Goal: Task Accomplishment & Management: Complete application form

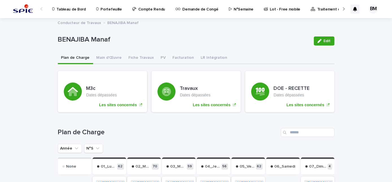
click at [107, 13] on link "Portefeuille" at bounding box center [110, 8] width 29 height 17
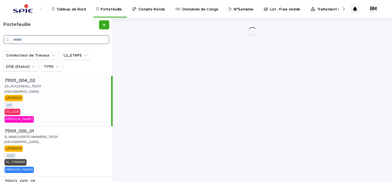
click at [55, 39] on input "Search" at bounding box center [56, 39] width 106 height 9
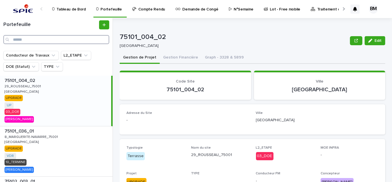
click at [55, 39] on input "Search" at bounding box center [56, 39] width 106 height 9
type input "******"
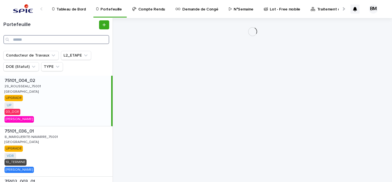
click at [75, 40] on input "Search" at bounding box center [56, 39] width 106 height 9
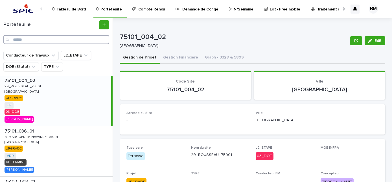
paste input "**********"
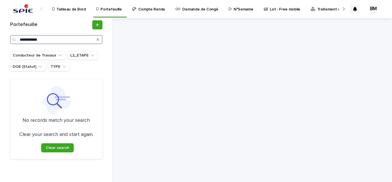
click at [39, 40] on input "**********" at bounding box center [56, 39] width 92 height 9
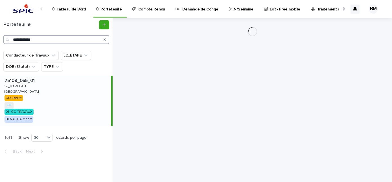
type input "**********"
drag, startPoint x: 46, startPoint y: 82, endPoint x: 45, endPoint y: 95, distance: 13.0
click at [46, 82] on p at bounding box center [57, 80] width 104 height 5
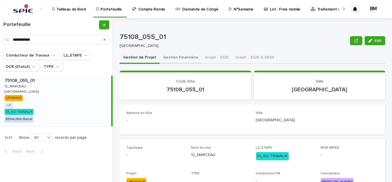
click at [180, 63] on button "Gestion Financière" at bounding box center [181, 58] width 42 height 12
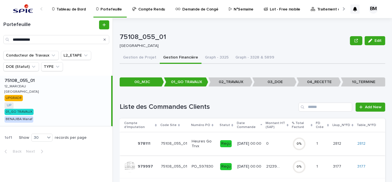
scroll to position [47, 0]
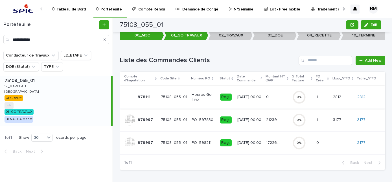
click at [268, 122] on div "21239.72 21239.72" at bounding box center [277, 119] width 22 height 9
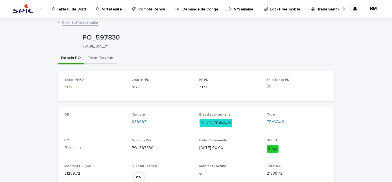
click at [96, 59] on button "Fiche Travaux" at bounding box center [100, 58] width 32 height 12
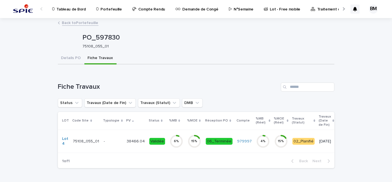
scroll to position [23, 0]
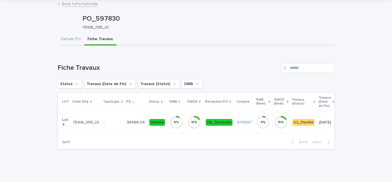
click at [149, 119] on div "Validée" at bounding box center [157, 122] width 16 height 7
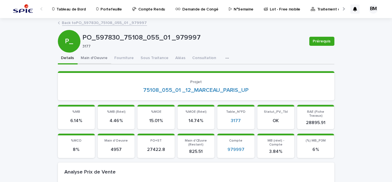
click at [102, 56] on button "Main d'Oeuvre" at bounding box center [95, 58] width 34 height 12
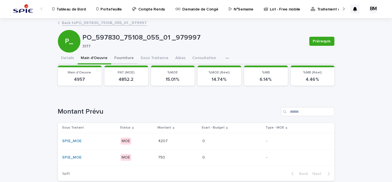
click at [122, 62] on button "Fourniture" at bounding box center [124, 58] width 26 height 12
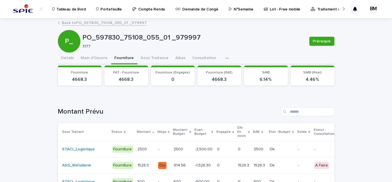
scroll to position [51, 0]
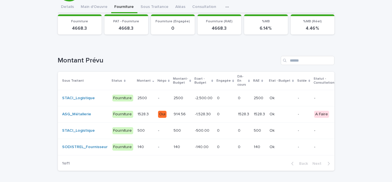
click at [217, 98] on p at bounding box center [225, 98] width 16 height 5
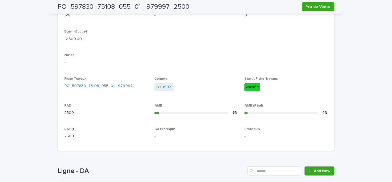
scroll to position [252, 0]
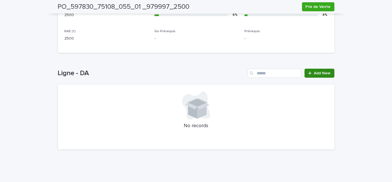
click at [317, 72] on span "Add New" at bounding box center [322, 73] width 17 height 4
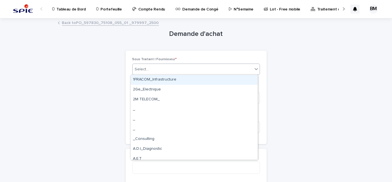
click at [169, 66] on div "Select..." at bounding box center [193, 69] width 120 height 9
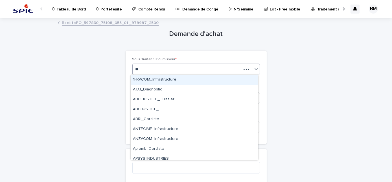
type input "***"
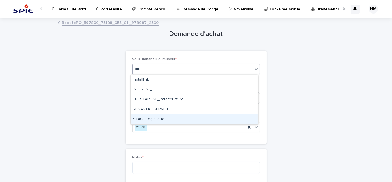
click at [162, 120] on div "STACI_Logistique" at bounding box center [194, 119] width 127 height 10
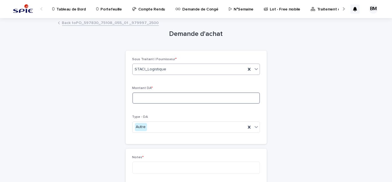
click at [156, 99] on input at bounding box center [195, 97] width 127 height 11
type input "*"
type input "****"
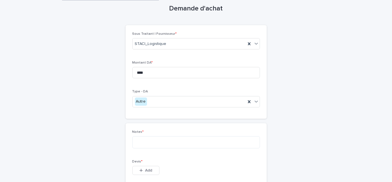
scroll to position [51, 0]
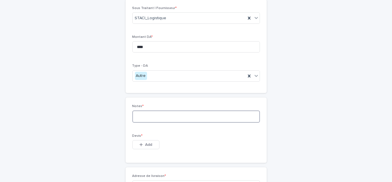
click at [153, 115] on textarea at bounding box center [195, 116] width 127 height 12
type textarea "**********"
click at [147, 142] on span "Add" at bounding box center [148, 144] width 7 height 4
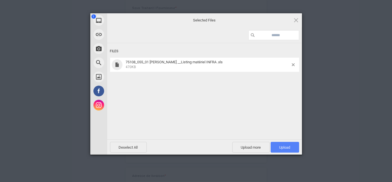
click at [279, 148] on span "Upload 1" at bounding box center [284, 147] width 11 height 4
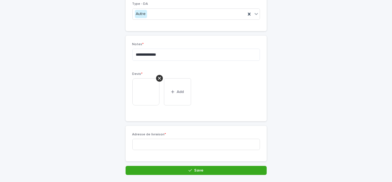
scroll to position [134, 0]
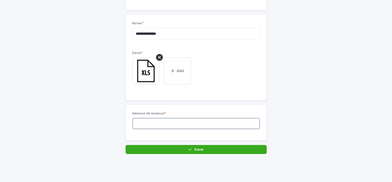
click at [170, 126] on input at bounding box center [195, 123] width 127 height 11
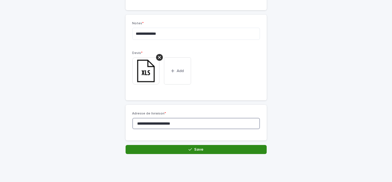
type input "**********"
click at [194, 146] on button "Save" at bounding box center [196, 149] width 141 height 9
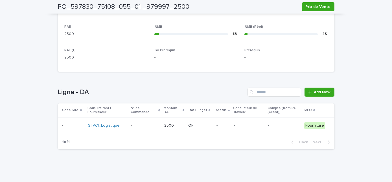
scroll to position [232, 0]
click at [205, 121] on div "Ok Ok" at bounding box center [200, 125] width 24 height 9
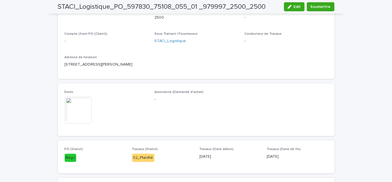
scroll to position [232, 0]
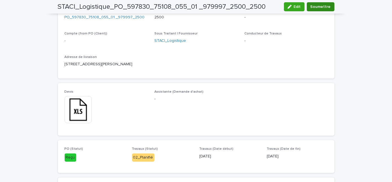
click at [311, 10] on button "Soumettre" at bounding box center [321, 6] width 28 height 9
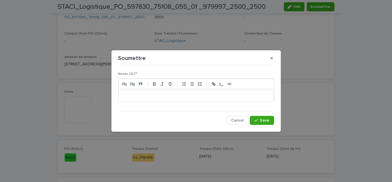
click at [192, 95] on p at bounding box center [196, 96] width 147 height 6
click at [257, 117] on button "Save" at bounding box center [262, 120] width 24 height 9
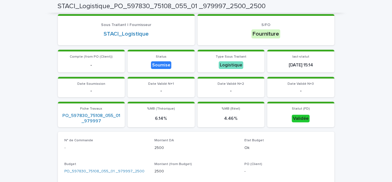
scroll to position [0, 0]
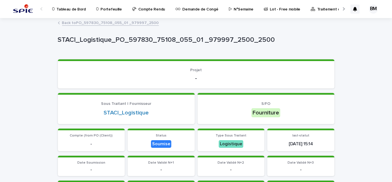
click at [110, 9] on p "Portefeuille" at bounding box center [110, 6] width 21 height 12
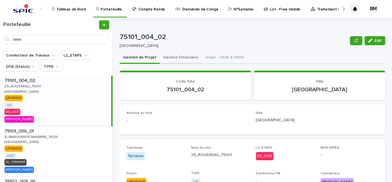
click at [178, 54] on button "Gestion Financière" at bounding box center [181, 58] width 42 height 12
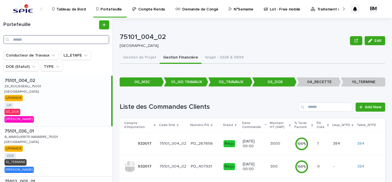
click at [82, 40] on input "Search" at bounding box center [56, 39] width 106 height 9
click at [82, 40] on input "**" at bounding box center [56, 39] width 106 height 9
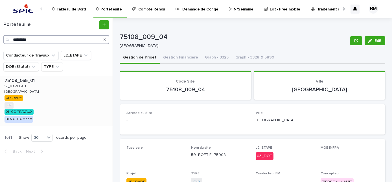
type input "*********"
click at [80, 90] on div "75108_055_01 75108_055_01 12_MARCEAU 12_MARCEAU PARIS PARIS UPGRADE UP + 0 01_G…" at bounding box center [56, 101] width 113 height 50
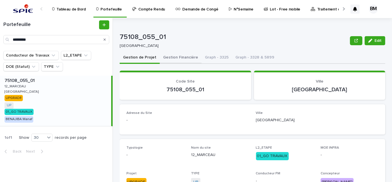
click at [181, 57] on button "Gestion Financière" at bounding box center [181, 58] width 42 height 12
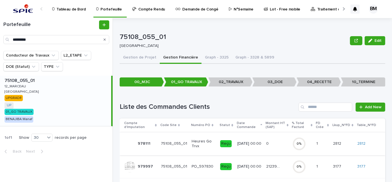
scroll to position [47, 0]
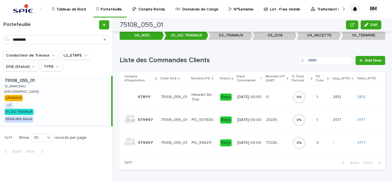
click at [216, 116] on td "PO_597830" at bounding box center [203, 119] width 29 height 23
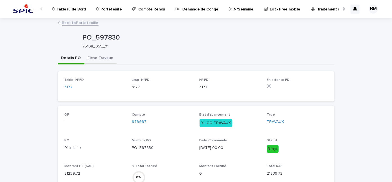
click at [103, 60] on button "Fiche Travaux" at bounding box center [100, 58] width 32 height 12
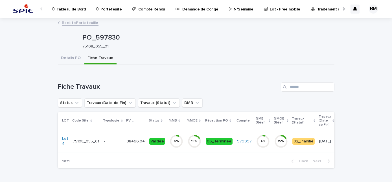
click at [140, 135] on td "38466.04 38466.04" at bounding box center [135, 140] width 23 height 23
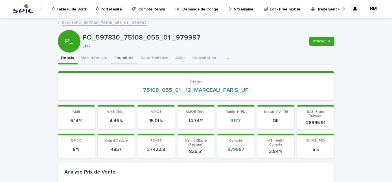
click at [120, 58] on button "Fourniture" at bounding box center [124, 58] width 26 height 12
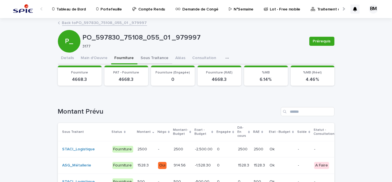
click at [140, 60] on button "Sous Traitance" at bounding box center [154, 58] width 35 height 12
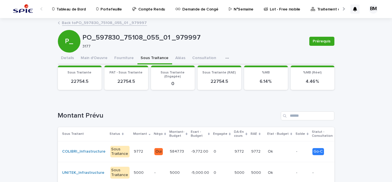
click at [110, 10] on p "Portefeuille" at bounding box center [110, 6] width 21 height 12
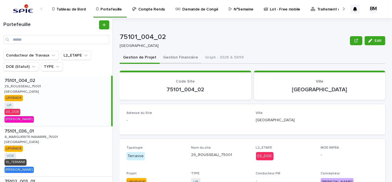
click at [178, 56] on button "Gestion Financière" at bounding box center [181, 58] width 42 height 12
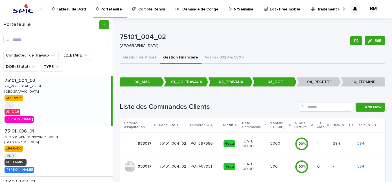
click at [61, 45] on div "Portefeuille" at bounding box center [56, 34] width 113 height 33
click at [60, 40] on input "Search" at bounding box center [56, 39] width 106 height 9
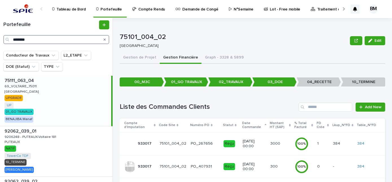
type input "********"
click at [63, 90] on div "75111_063_04 75111_063_04 69_VOLTAIRE_75011 69_VOLTAIRE_75011 PARIS PARIS UPGRA…" at bounding box center [55, 101] width 111 height 50
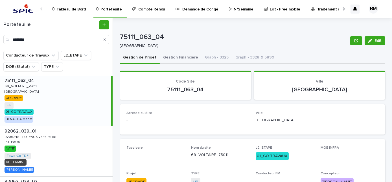
click at [178, 60] on button "Gestion Financière" at bounding box center [181, 58] width 42 height 12
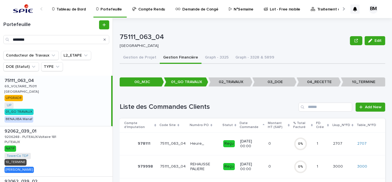
click at [68, 108] on div "75111_063_04 75111_063_04 69_VOLTAIRE_75011 69_VOLTAIRE_75011 PARIS PARIS UPGRA…" at bounding box center [55, 101] width 111 height 50
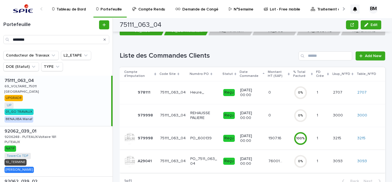
scroll to position [69, 0]
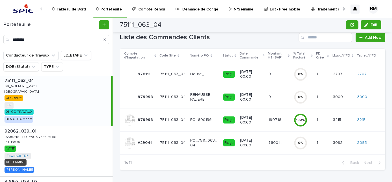
click at [258, 143] on p "11/8/2025 00:00" at bounding box center [252, 143] width 24 height 10
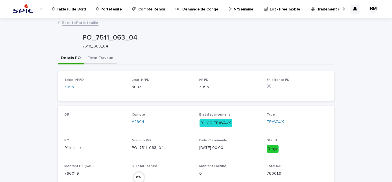
click at [104, 57] on button "Fiche Travaux" at bounding box center [100, 58] width 32 height 12
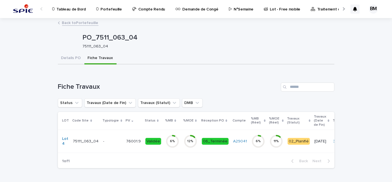
scroll to position [23, 0]
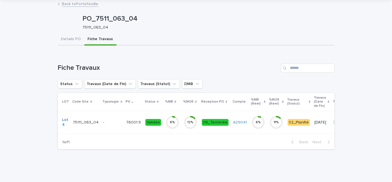
click at [124, 111] on td "76001.9 76001.9" at bounding box center [133, 122] width 19 height 23
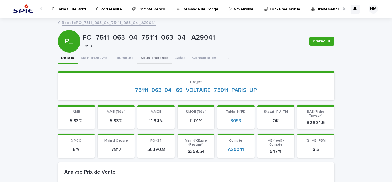
click at [140, 57] on button "Sous Traitance" at bounding box center [154, 58] width 35 height 12
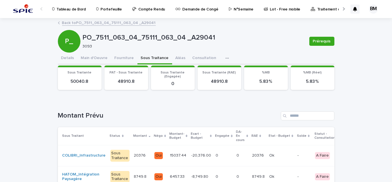
scroll to position [51, 0]
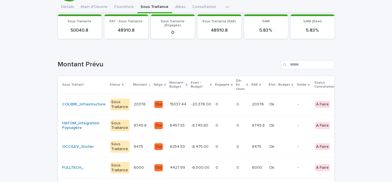
click at [191, 101] on p "-20,376.00" at bounding box center [201, 104] width 21 height 6
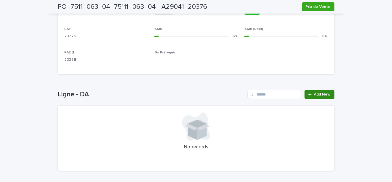
click at [318, 93] on span "Add New" at bounding box center [322, 94] width 17 height 4
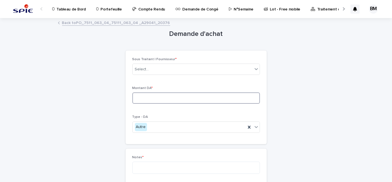
click at [158, 96] on input at bounding box center [195, 97] width 127 height 11
type input "*****"
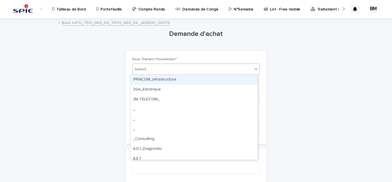
click at [160, 69] on div "Select..." at bounding box center [193, 69] width 120 height 9
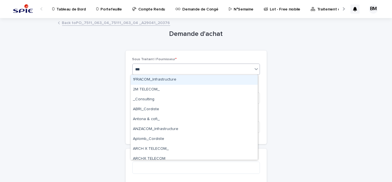
type input "****"
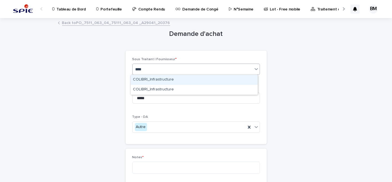
click at [160, 80] on div "COLIBRI_Infrastructure" at bounding box center [194, 80] width 127 height 10
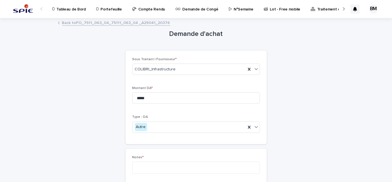
scroll to position [51, 0]
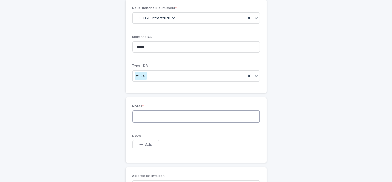
click at [182, 111] on textarea at bounding box center [195, 116] width 127 height 12
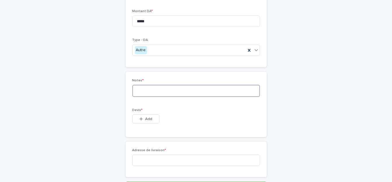
scroll to position [102, 0]
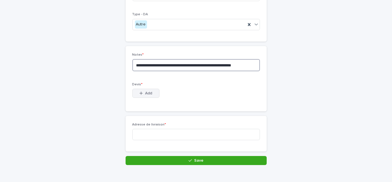
type textarea "**********"
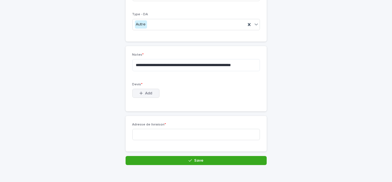
click at [155, 92] on button "Add" at bounding box center [145, 93] width 27 height 9
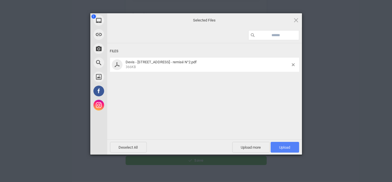
click at [271, 142] on span "Upload 1" at bounding box center [284, 147] width 28 height 11
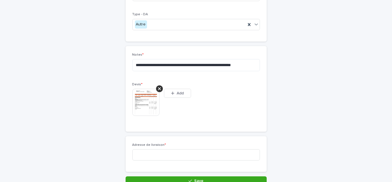
scroll to position [113, 0]
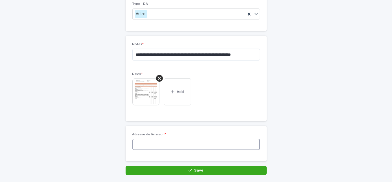
click at [187, 142] on input at bounding box center [195, 143] width 127 height 11
type input "**********"
click at [185, 143] on input "**********" at bounding box center [195, 143] width 127 height 11
drag, startPoint x: 288, startPoint y: 134, endPoint x: 270, endPoint y: 137, distance: 18.6
click at [286, 133] on div "**********" at bounding box center [196, 40] width 276 height 269
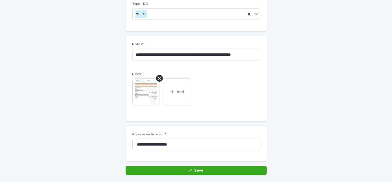
click at [232, 166] on button "Save" at bounding box center [196, 170] width 141 height 9
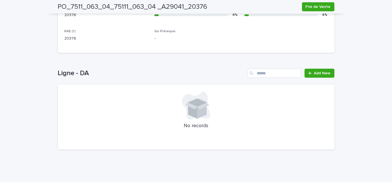
scroll to position [237, 0]
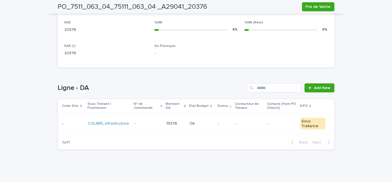
click at [235, 123] on p "-" at bounding box center [249, 123] width 28 height 5
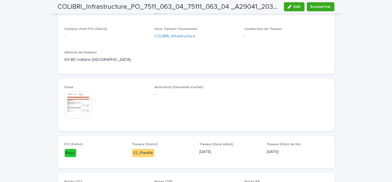
scroll to position [237, 0]
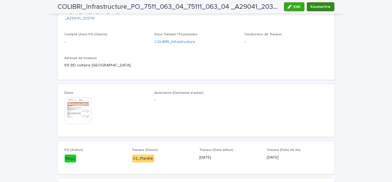
click at [315, 8] on span "Soumettre" at bounding box center [320, 7] width 20 height 6
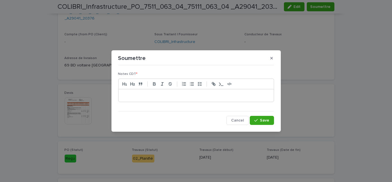
click at [196, 93] on p at bounding box center [196, 96] width 147 height 6
click at [259, 122] on button "Save" at bounding box center [262, 120] width 24 height 9
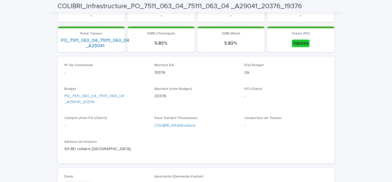
scroll to position [0, 0]
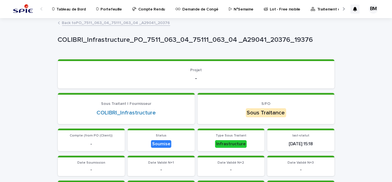
click at [127, 22] on link "Back to PO_7511_063_04_75111_063_04 _A29041_20376" at bounding box center [116, 22] width 108 height 6
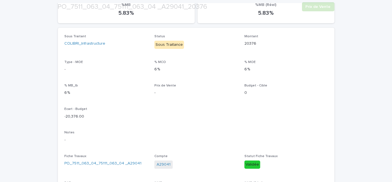
scroll to position [102, 0]
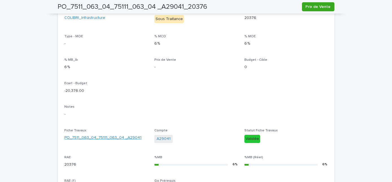
click at [100, 135] on link "PO_7511_063_04_75111_063_04 _A29041" at bounding box center [103, 138] width 77 height 6
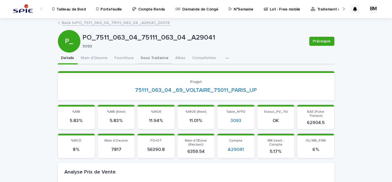
click at [148, 60] on button "Sous Traitance" at bounding box center [154, 58] width 35 height 12
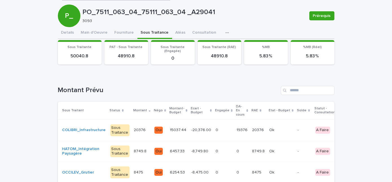
scroll to position [51, 0]
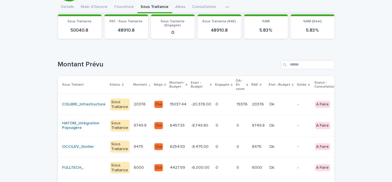
click at [173, 124] on p "6457.33" at bounding box center [178, 125] width 16 height 6
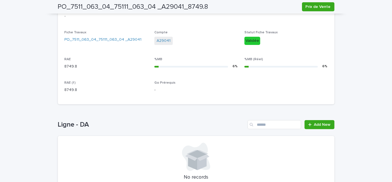
scroll to position [175, 0]
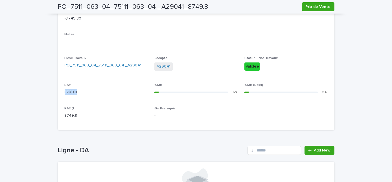
drag, startPoint x: 66, startPoint y: 91, endPoint x: 61, endPoint y: 91, distance: 4.5
click at [61, 91] on div "Sous Traitant HATOM_Intégration Paysagère Status Sous Traitance Montant 8749.8 …" at bounding box center [196, 30] width 276 height 200
drag, startPoint x: 61, startPoint y: 91, endPoint x: 66, endPoint y: 91, distance: 4.5
click at [314, 150] on span "Add New" at bounding box center [322, 150] width 17 height 4
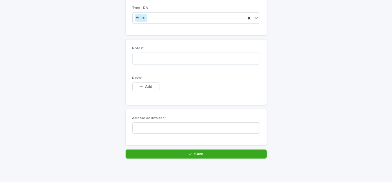
scroll to position [58, 0]
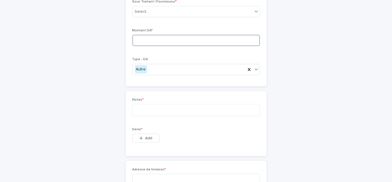
click at [152, 40] on input at bounding box center [195, 40] width 127 height 11
paste input "******"
type input "******"
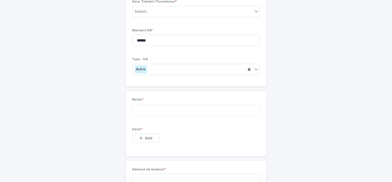
click at [164, 52] on div "Sous Traitant | Fournisseur * Select... Montant DA * ****** Type - DA Autre" at bounding box center [195, 40] width 127 height 80
click at [156, 11] on div "Select..." at bounding box center [193, 11] width 120 height 9
drag, startPoint x: 326, startPoint y: 63, endPoint x: 321, endPoint y: 61, distance: 5.0
click at [325, 63] on div "**********" at bounding box center [196, 85] width 276 height 249
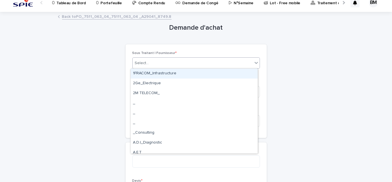
click at [161, 64] on div "Select..." at bounding box center [193, 62] width 120 height 9
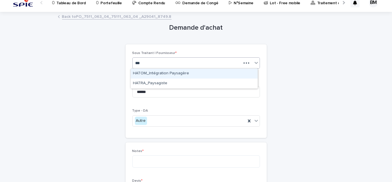
type input "****"
click at [164, 72] on div "HATOM_Intégration Paysagère" at bounding box center [194, 74] width 127 height 10
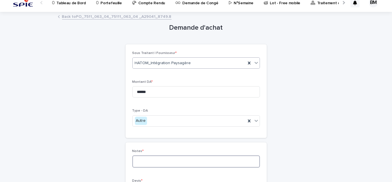
click at [159, 156] on textarea at bounding box center [195, 161] width 127 height 12
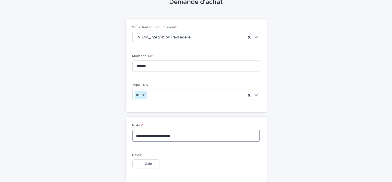
scroll to position [58, 0]
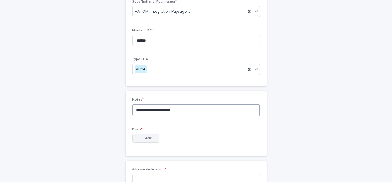
type textarea "**********"
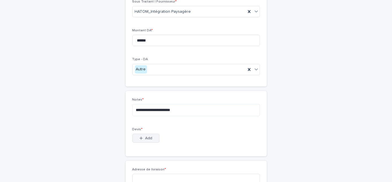
click at [149, 135] on button "Add" at bounding box center [145, 137] width 27 height 9
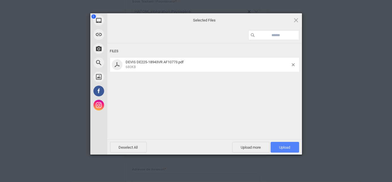
click at [279, 145] on span "Upload 1" at bounding box center [284, 147] width 11 height 4
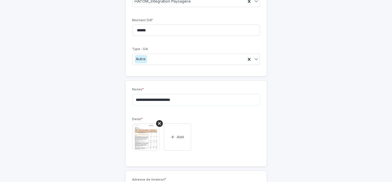
scroll to position [134, 0]
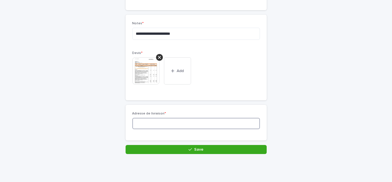
click at [200, 124] on input at bounding box center [195, 123] width 127 height 11
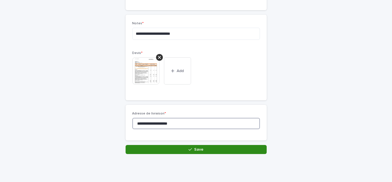
type input "**********"
click at [209, 149] on button "Save" at bounding box center [196, 149] width 141 height 9
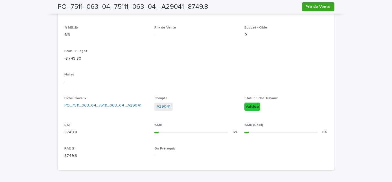
scroll to position [237, 0]
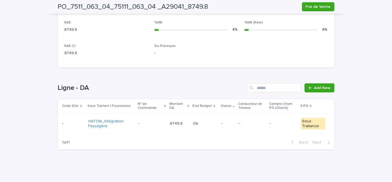
click at [185, 119] on div "8749.8 8749.8" at bounding box center [179, 123] width 19 height 9
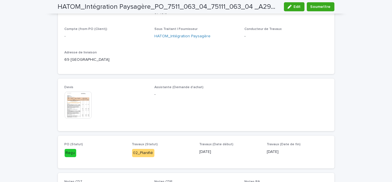
scroll to position [237, 0]
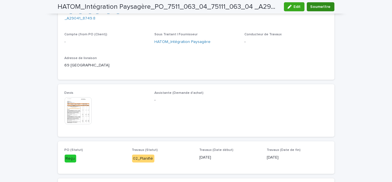
click at [312, 9] on span "Soumettre" at bounding box center [320, 7] width 20 height 6
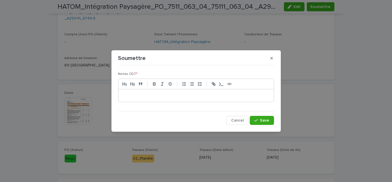
click at [217, 95] on p at bounding box center [196, 96] width 147 height 6
click at [260, 119] on div "button" at bounding box center [257, 120] width 6 height 4
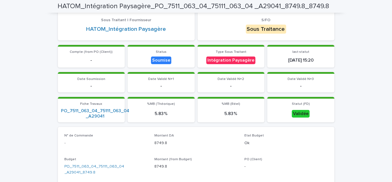
scroll to position [0, 0]
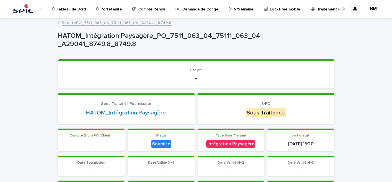
click at [89, 21] on link "Back to PO_7511_063_04_75111_063_04 _A29041_8749.8" at bounding box center [116, 22] width 109 height 6
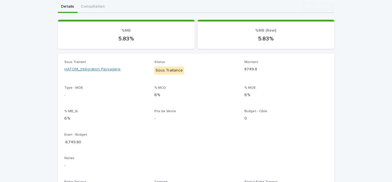
scroll to position [128, 0]
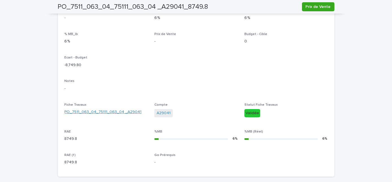
click at [106, 111] on link "PO_7511_063_04_75111_063_04 _A29041" at bounding box center [103, 112] width 77 height 6
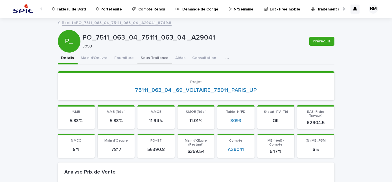
click at [143, 57] on button "Sous Traitance" at bounding box center [154, 58] width 35 height 12
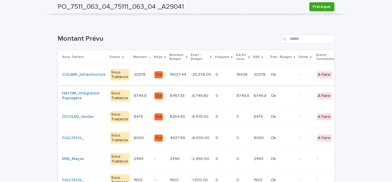
scroll to position [75, 0]
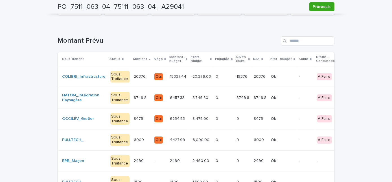
click at [191, 119] on p "-8,475.00" at bounding box center [200, 118] width 18 height 6
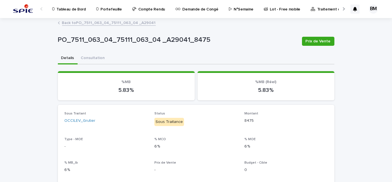
scroll to position [77, 0]
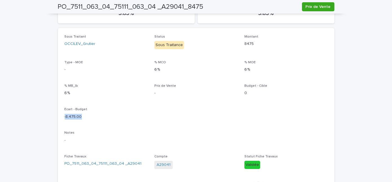
drag, startPoint x: 80, startPoint y: 115, endPoint x: 61, endPoint y: 117, distance: 19.6
click at [61, 117] on div "Sous Traitant OCCILEV_Grutier Status Sous Traitance Montant 8475 Type - MOE - %…" at bounding box center [196, 128] width 276 height 200
drag, startPoint x: 61, startPoint y: 117, endPoint x: 112, endPoint y: 121, distance: 51.2
click at [112, 121] on div "Ecart - Budget -8,475.00" at bounding box center [106, 115] width 83 height 17
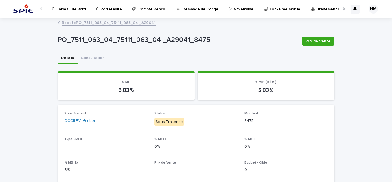
scroll to position [25, 0]
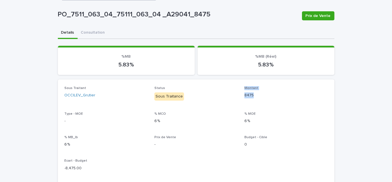
drag, startPoint x: 254, startPoint y: 93, endPoint x: 239, endPoint y: 94, distance: 14.4
click at [239, 94] on div "Sous Traitant OCCILEV_Grutier Status Sous Traitance Montant 8475 Type - MOE - %…" at bounding box center [196, 179] width 263 height 187
drag, startPoint x: 239, startPoint y: 94, endPoint x: 233, endPoint y: 104, distance: 12.3
click at [233, 104] on div "Sous Traitant OCCILEV_Grutier Status Sous Traitance Montant 8475 Type - MOE - %…" at bounding box center [196, 179] width 263 height 187
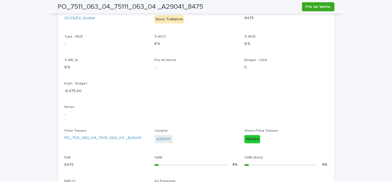
scroll to position [0, 0]
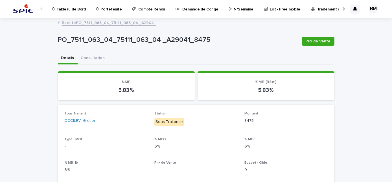
click at [110, 24] on link "Back to PO_7511_063_04_75111_063_04 _A29041" at bounding box center [109, 22] width 94 height 6
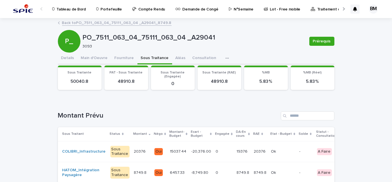
scroll to position [51, 0]
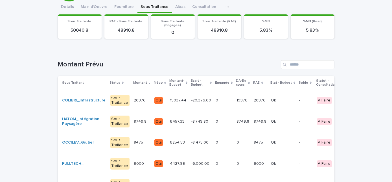
click at [136, 121] on p "8749.8" at bounding box center [141, 121] width 14 height 6
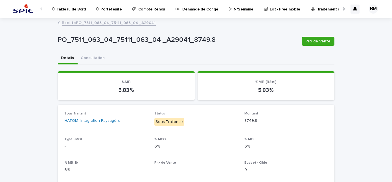
click at [121, 26] on div "Back to PO_7511_063_04_75111_063_04 _A29041" at bounding box center [196, 23] width 282 height 8
click at [121, 24] on link "Back to PO_7511_063_04_75111_063_04 _A29041" at bounding box center [109, 22] width 94 height 6
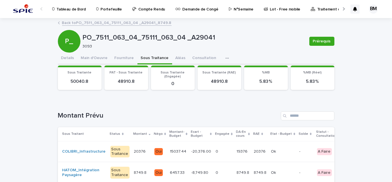
scroll to position [51, 0]
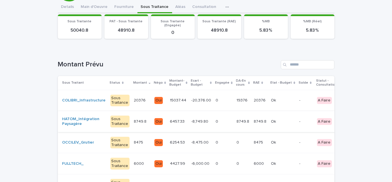
click at [111, 142] on div "Sous Traitance" at bounding box center [119, 142] width 19 height 12
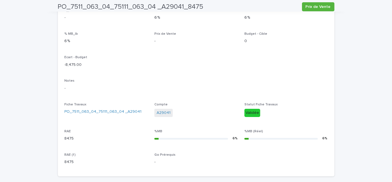
scroll to position [252, 0]
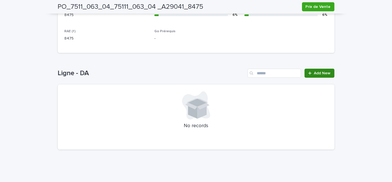
click at [315, 69] on link "Add New" at bounding box center [319, 73] width 30 height 9
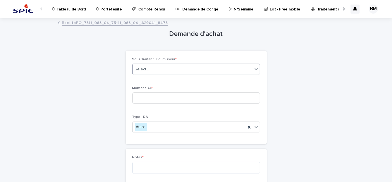
click at [163, 70] on div "Select..." at bounding box center [193, 69] width 120 height 9
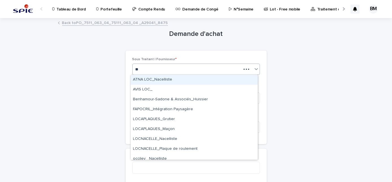
type input "***"
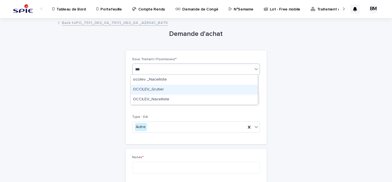
click at [170, 89] on div "OCCILEV_Grutier" at bounding box center [194, 90] width 127 height 10
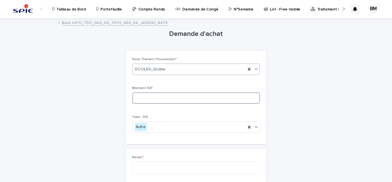
click at [166, 96] on input at bounding box center [195, 97] width 127 height 11
click at [165, 96] on input "**" at bounding box center [195, 97] width 127 height 11
type input "**"
drag, startPoint x: 245, startPoint y: 75, endPoint x: 170, endPoint y: 69, distance: 75.8
drag, startPoint x: 170, startPoint y: 69, endPoint x: 116, endPoint y: 54, distance: 55.6
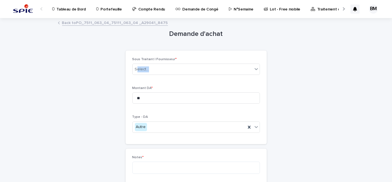
click at [116, 54] on div "**********" at bounding box center [196, 143] width 276 height 249
drag, startPoint x: 116, startPoint y: 54, endPoint x: 103, endPoint y: 23, distance: 33.6
click at [103, 23] on link "Back to PO_7511_063_04_75111_063_04 _A29041_8475" at bounding box center [115, 22] width 106 height 6
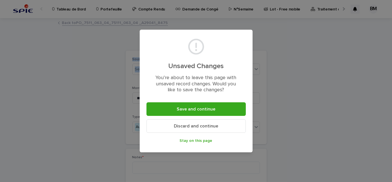
click at [188, 124] on span "Discard and continue" at bounding box center [196, 126] width 44 height 5
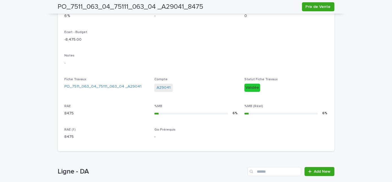
scroll to position [252, 0]
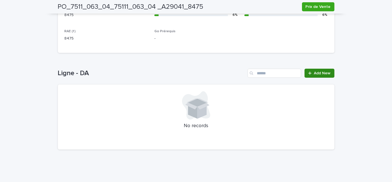
click at [316, 71] on span "Add New" at bounding box center [322, 73] width 17 height 4
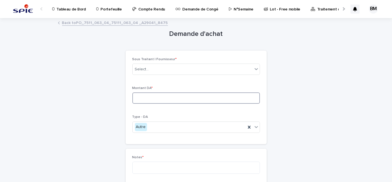
click at [148, 98] on input at bounding box center [195, 97] width 127 height 11
click at [148, 98] on input "****" at bounding box center [195, 97] width 127 height 11
type input "****"
click at [150, 67] on div "Select..." at bounding box center [193, 69] width 120 height 9
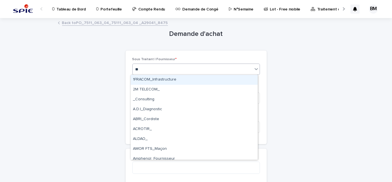
type input "***"
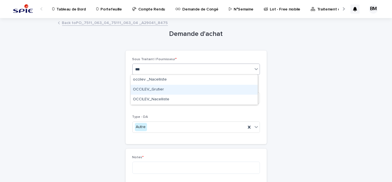
click at [159, 88] on div "OCCILEV_Grutier" at bounding box center [194, 90] width 127 height 10
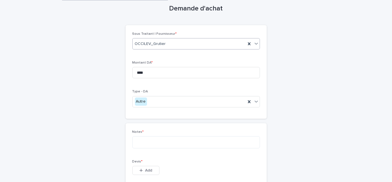
scroll to position [51, 0]
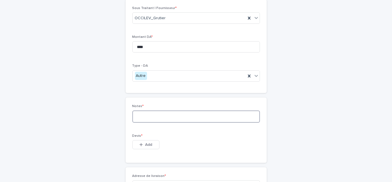
click at [156, 115] on textarea at bounding box center [195, 116] width 127 height 12
type textarea "*"
type textarea "**********"
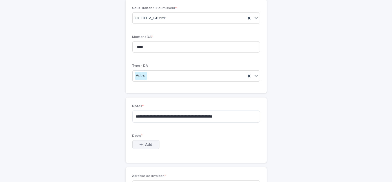
click at [140, 145] on div "button" at bounding box center [142, 144] width 6 height 4
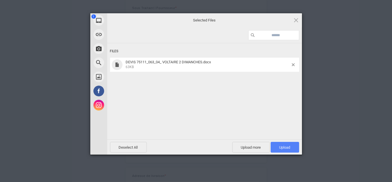
click at [286, 146] on span "Upload 1" at bounding box center [284, 147] width 11 height 4
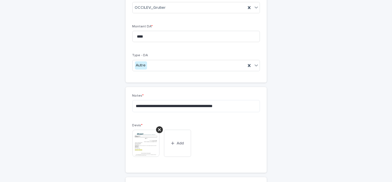
scroll to position [113, 0]
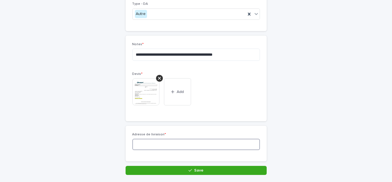
click at [158, 140] on input at bounding box center [195, 143] width 127 height 11
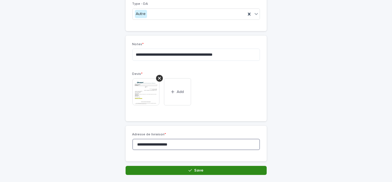
type input "**********"
click at [242, 168] on button "Save" at bounding box center [196, 170] width 141 height 9
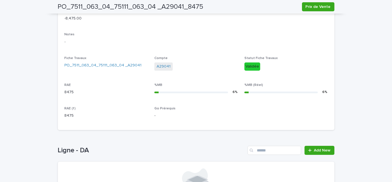
scroll to position [226, 0]
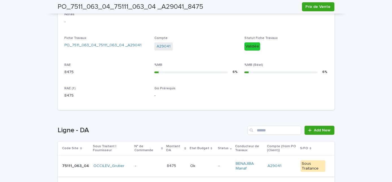
scroll to position [216, 0]
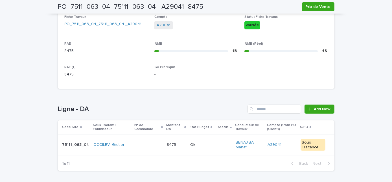
click at [179, 142] on p at bounding box center [176, 144] width 19 height 5
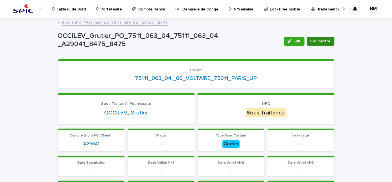
click at [316, 41] on span "Soumettre" at bounding box center [320, 41] width 20 height 6
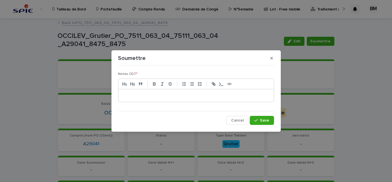
click at [190, 95] on p at bounding box center [196, 96] width 147 height 6
click at [253, 119] on button "Save" at bounding box center [262, 120] width 24 height 9
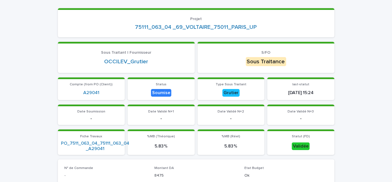
scroll to position [77, 0]
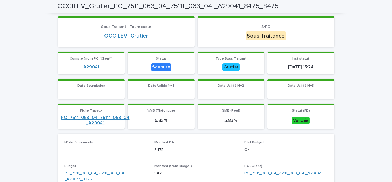
click at [104, 117] on link "PO_7511_063_04_75111_063_04 _A29041" at bounding box center [95, 120] width 68 height 11
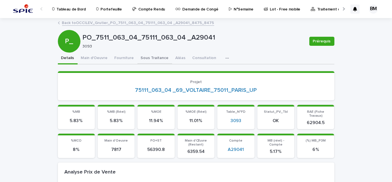
click at [142, 58] on button "Sous Traitance" at bounding box center [154, 58] width 35 height 12
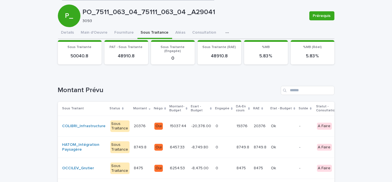
scroll to position [51, 0]
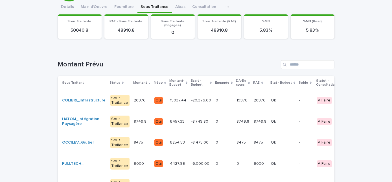
click at [239, 161] on td "0 0" at bounding box center [242, 163] width 17 height 21
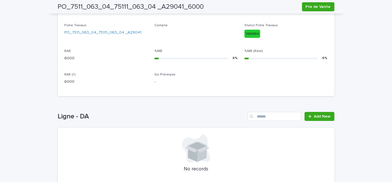
scroll to position [252, 0]
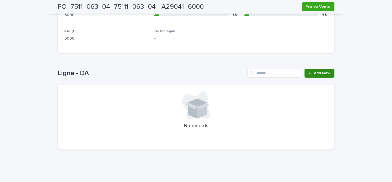
click at [321, 74] on span "Add New" at bounding box center [322, 73] width 17 height 4
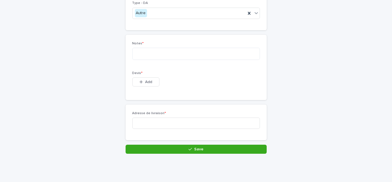
scroll to position [109, 0]
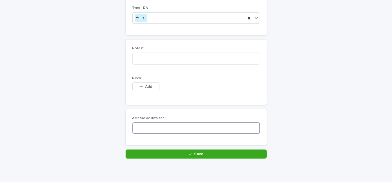
click at [165, 124] on input at bounding box center [195, 127] width 127 height 11
type input "**********"
click at [145, 85] on span "Add" at bounding box center [148, 87] width 7 height 4
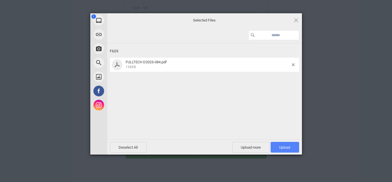
click at [289, 149] on span "Upload 1" at bounding box center [284, 147] width 28 height 11
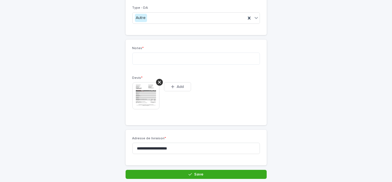
scroll to position [119, 0]
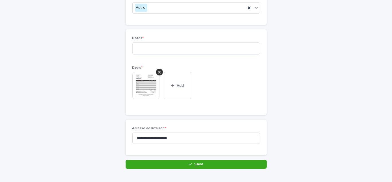
click at [187, 161] on button "Save" at bounding box center [196, 163] width 141 height 9
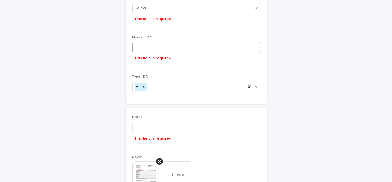
scroll to position [0, 0]
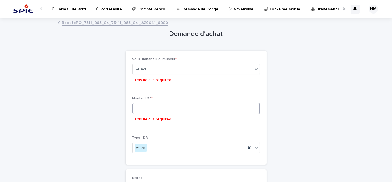
click at [158, 109] on input at bounding box center [195, 108] width 127 height 11
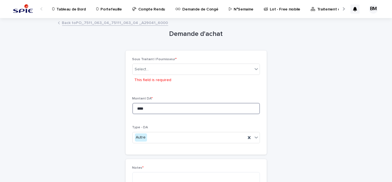
type input "****"
drag, startPoint x: 152, startPoint y: 83, endPoint x: 150, endPoint y: 75, distance: 8.1
click at [150, 75] on div "Select... This field is required" at bounding box center [195, 74] width 127 height 22
drag, startPoint x: 150, startPoint y: 75, endPoint x: 149, endPoint y: 66, distance: 9.4
click at [149, 66] on div "Select..." at bounding box center [193, 69] width 120 height 9
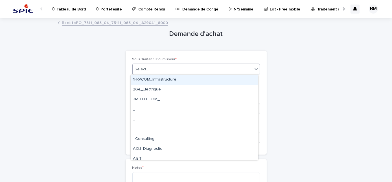
click at [149, 67] on input "text" at bounding box center [149, 69] width 1 height 5
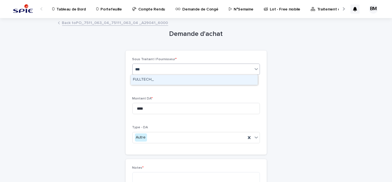
type input "****"
click at [155, 77] on div "FULLTECH_" at bounding box center [194, 80] width 127 height 10
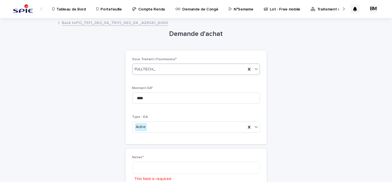
scroll to position [51, 0]
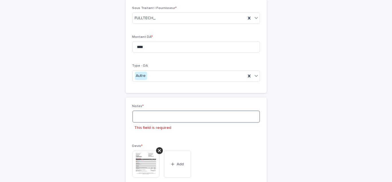
click at [146, 114] on textarea at bounding box center [195, 116] width 127 height 12
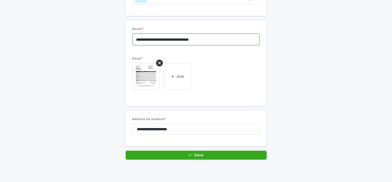
scroll to position [134, 0]
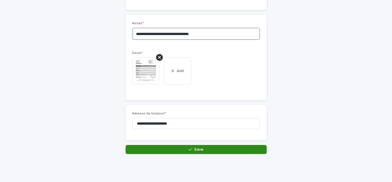
type textarea "**********"
click at [185, 147] on button "Save" at bounding box center [196, 149] width 141 height 9
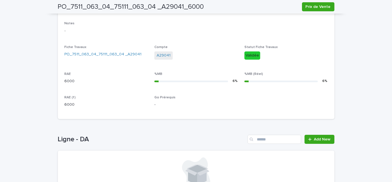
scroll to position [237, 0]
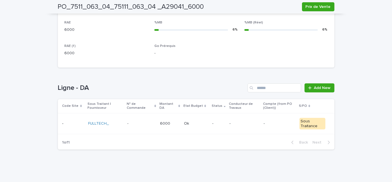
click at [172, 122] on p at bounding box center [169, 123] width 19 height 5
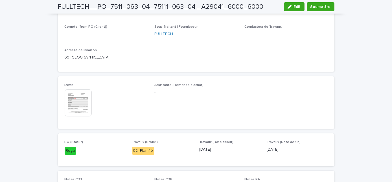
scroll to position [237, 0]
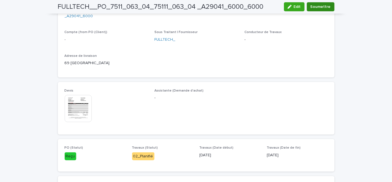
click at [310, 9] on span "Soumettre" at bounding box center [320, 7] width 20 height 6
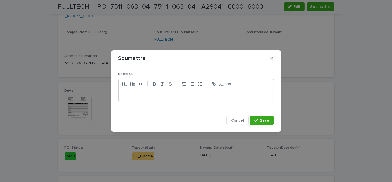
click at [195, 94] on p at bounding box center [196, 96] width 147 height 6
click at [259, 120] on div "button" at bounding box center [257, 120] width 6 height 4
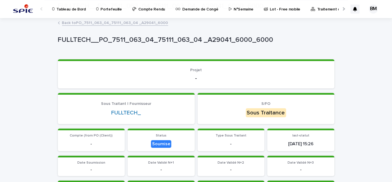
scroll to position [154, 0]
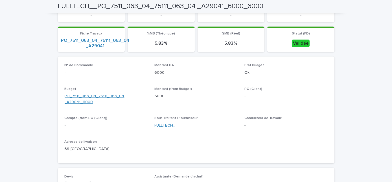
click at [99, 97] on link "PO_7511_063_04_75111_063_04 _A29041_6000" at bounding box center [106, 99] width 83 height 12
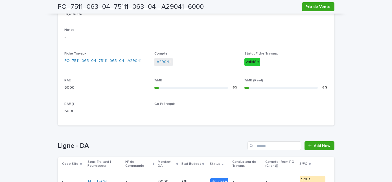
scroll to position [237, 0]
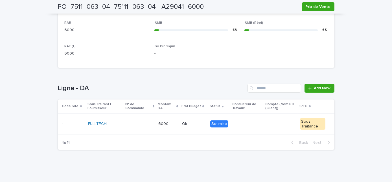
click at [163, 123] on p "6000" at bounding box center [163, 123] width 11 height 6
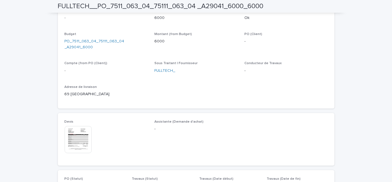
scroll to position [157, 0]
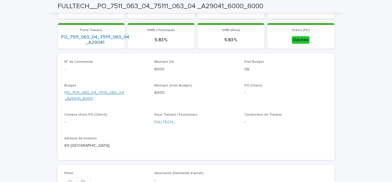
click at [89, 96] on link "PO_7511_063_04_75111_063_04 _A29041_6000" at bounding box center [106, 96] width 83 height 12
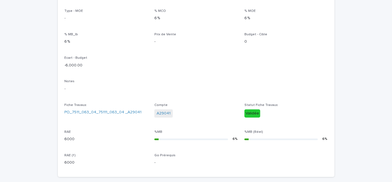
scroll to position [179, 0]
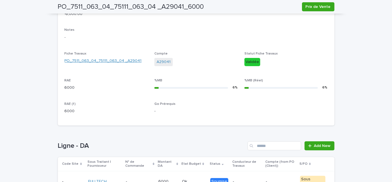
click at [122, 63] on link "PO_7511_063_04_75111_063_04 _A29041" at bounding box center [103, 61] width 77 height 6
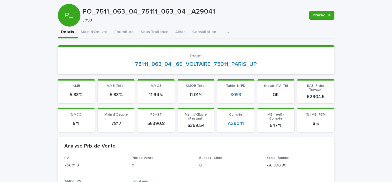
scroll to position [0, 0]
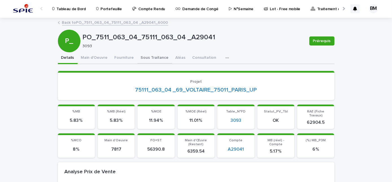
click at [145, 59] on button "Sous Traitance" at bounding box center [154, 58] width 35 height 12
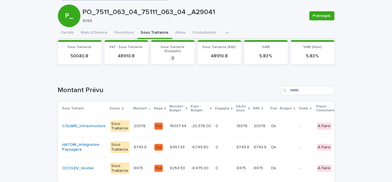
scroll to position [77, 0]
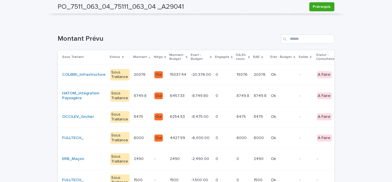
click at [174, 157] on p at bounding box center [178, 158] width 17 height 5
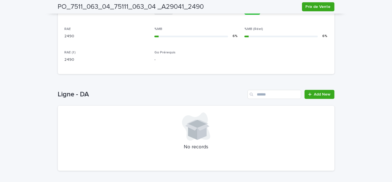
scroll to position [252, 0]
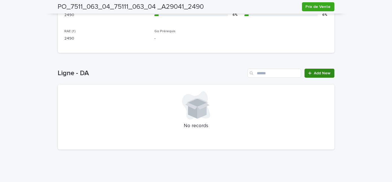
click at [322, 71] on span "Add New" at bounding box center [322, 73] width 17 height 4
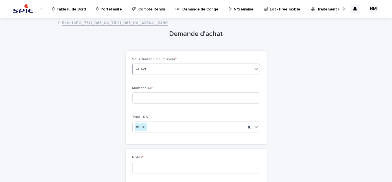
click at [179, 67] on div "Select..." at bounding box center [193, 69] width 120 height 9
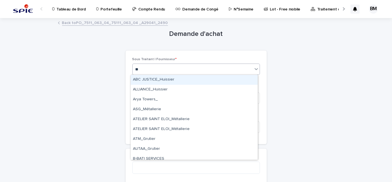
type input "***"
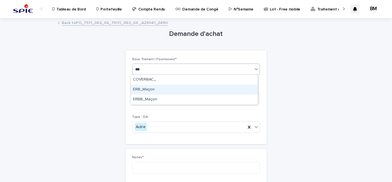
click at [167, 92] on div "ERB_Maçon" at bounding box center [194, 90] width 127 height 10
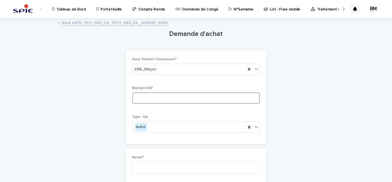
click at [168, 96] on input at bounding box center [195, 97] width 127 height 11
click at [172, 98] on input at bounding box center [195, 97] width 127 height 11
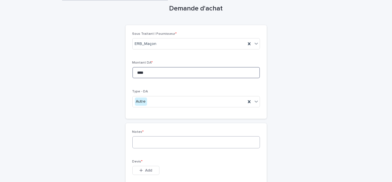
type input "****"
click at [159, 140] on textarea at bounding box center [195, 142] width 127 height 12
click at [141, 142] on textarea at bounding box center [195, 142] width 127 height 12
click at [177, 142] on textarea "**********" at bounding box center [195, 142] width 127 height 12
click at [176, 147] on div "**********" at bounding box center [195, 141] width 127 height 23
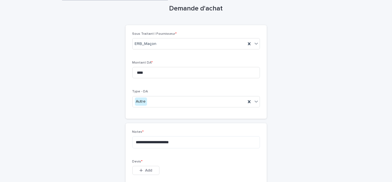
scroll to position [113, 0]
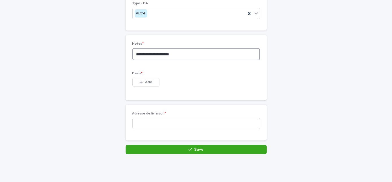
click at [174, 52] on textarea "**********" at bounding box center [195, 54] width 127 height 12
click at [194, 51] on textarea "**********" at bounding box center [195, 54] width 127 height 12
type textarea "**********"
click at [145, 81] on span "Add" at bounding box center [148, 82] width 7 height 4
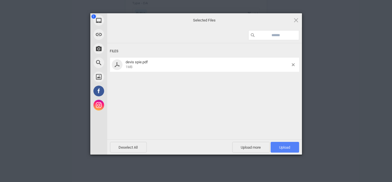
click at [279, 143] on span "Upload 1" at bounding box center [284, 147] width 28 height 11
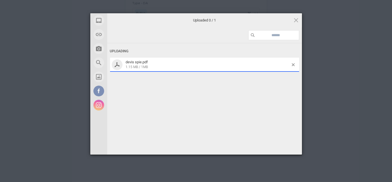
scroll to position [124, 0]
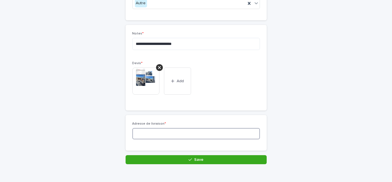
click at [173, 134] on input at bounding box center [195, 133] width 127 height 11
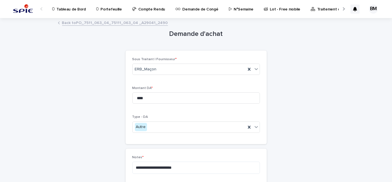
scroll to position [134, 0]
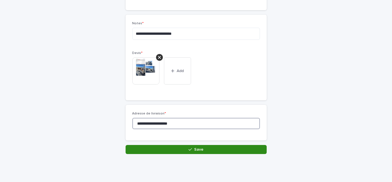
type input "**********"
click at [168, 153] on button "Save" at bounding box center [196, 149] width 141 height 9
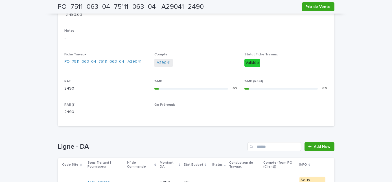
scroll to position [237, 0]
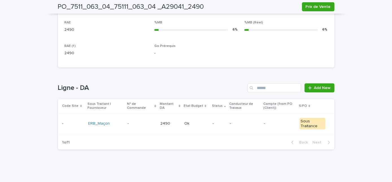
click at [182, 120] on td "Ok Ok" at bounding box center [196, 123] width 28 height 21
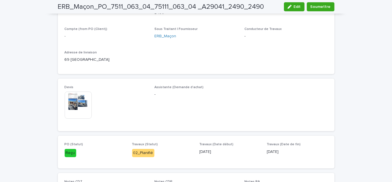
scroll to position [237, 0]
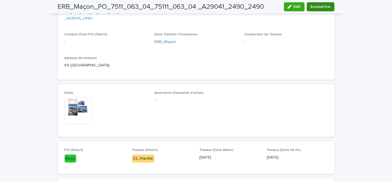
click at [314, 7] on span "Soumettre" at bounding box center [320, 7] width 20 height 6
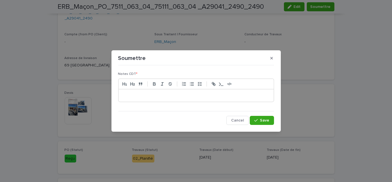
click at [173, 96] on p at bounding box center [196, 96] width 147 height 6
click at [256, 116] on button "Save" at bounding box center [262, 120] width 24 height 9
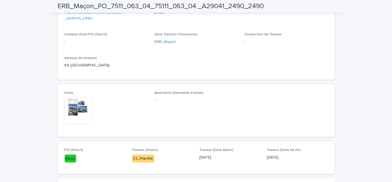
scroll to position [58, 0]
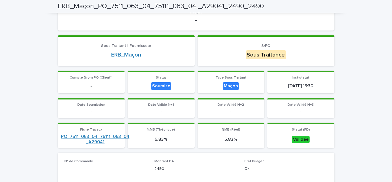
click at [103, 136] on link "PO_7511_063_04_75111_063_04 _A29041" at bounding box center [95, 139] width 68 height 11
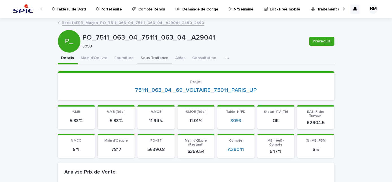
click at [147, 57] on button "Sous Traitance" at bounding box center [154, 58] width 35 height 12
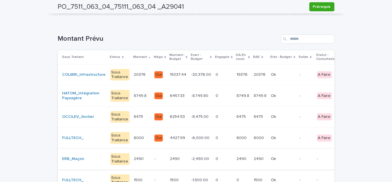
scroll to position [102, 0]
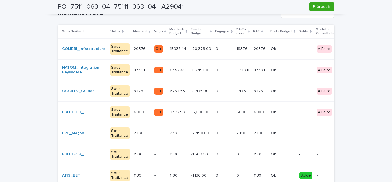
click at [215, 152] on p at bounding box center [223, 154] width 16 height 5
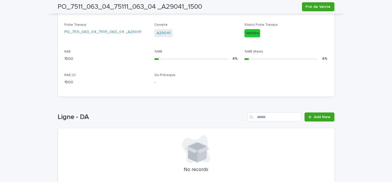
scroll to position [234, 0]
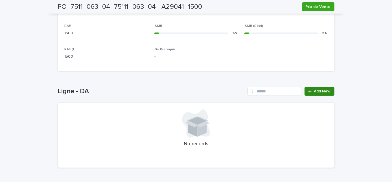
click at [314, 90] on span "Add New" at bounding box center [322, 91] width 17 height 4
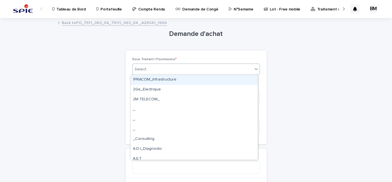
click at [158, 68] on div "Select..." at bounding box center [193, 69] width 120 height 9
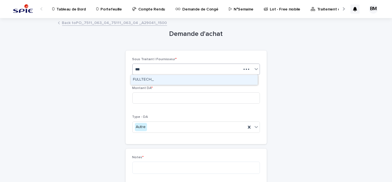
type input "****"
click at [161, 79] on div "FULLTECH_" at bounding box center [194, 80] width 127 height 10
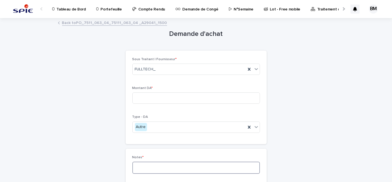
click at [154, 162] on textarea at bounding box center [195, 167] width 127 height 12
paste textarea "**********"
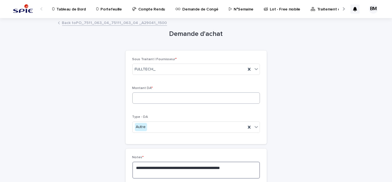
type textarea "**********"
click at [138, 96] on input at bounding box center [195, 97] width 127 height 11
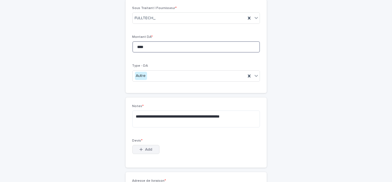
type input "****"
click at [148, 149] on span "Add" at bounding box center [148, 149] width 7 height 4
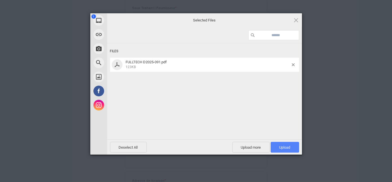
click at [282, 148] on span "Upload 1" at bounding box center [284, 147] width 11 height 4
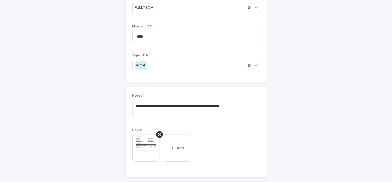
scroll to position [113, 0]
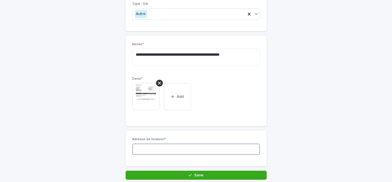
click at [170, 144] on input at bounding box center [195, 148] width 127 height 11
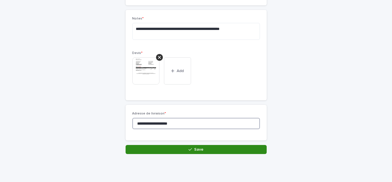
type input "**********"
click at [185, 147] on button "Save" at bounding box center [196, 149] width 141 height 9
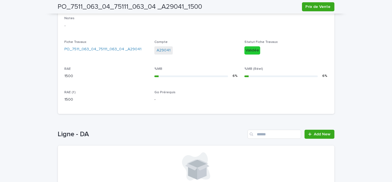
scroll to position [237, 0]
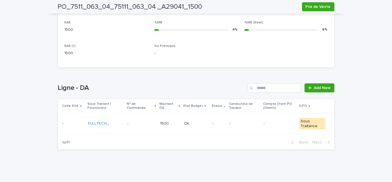
click at [201, 124] on p at bounding box center [196, 123] width 24 height 5
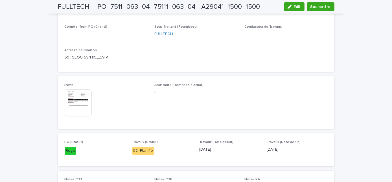
scroll to position [237, 0]
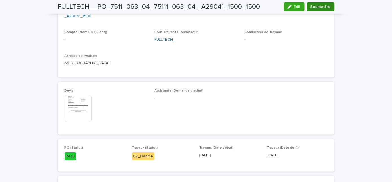
click at [320, 8] on span "Soumettre" at bounding box center [320, 7] width 20 height 6
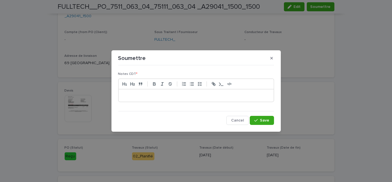
click at [204, 98] on p at bounding box center [196, 96] width 147 height 6
click at [256, 117] on button "Save" at bounding box center [262, 120] width 24 height 9
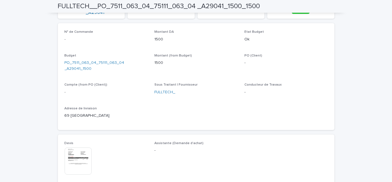
scroll to position [161, 0]
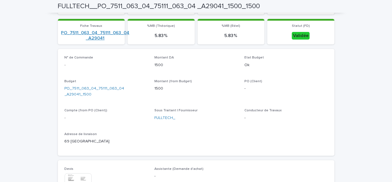
click at [106, 32] on link "PO_7511_063_04_75111_063_04 _A29041" at bounding box center [95, 35] width 68 height 11
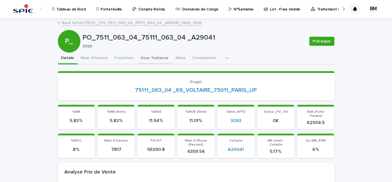
click at [146, 56] on button "Sous Traitance" at bounding box center [154, 58] width 35 height 12
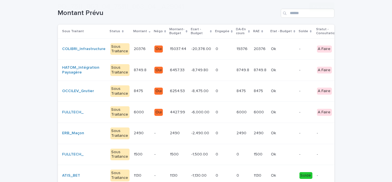
scroll to position [154, 0]
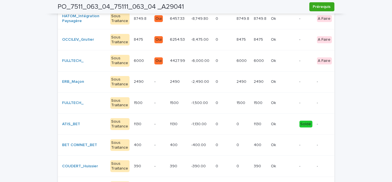
click at [191, 122] on p "-1,130.00" at bounding box center [199, 123] width 16 height 6
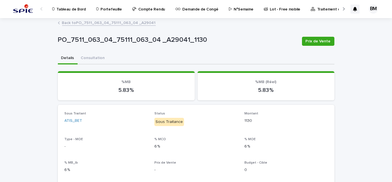
click at [95, 21] on link "Back to PO_7511_063_04_75111_063_04 _A29041" at bounding box center [109, 22] width 94 height 6
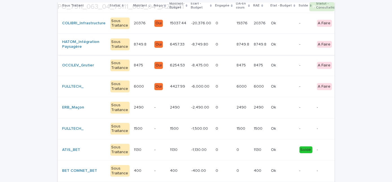
scroll to position [205, 0]
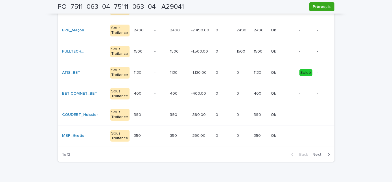
click at [152, 93] on td "-" at bounding box center [160, 93] width 16 height 21
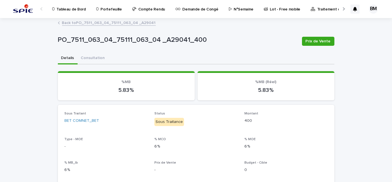
click at [108, 23] on link "Back to PO_7511_063_04_75111_063_04 _A29041" at bounding box center [109, 22] width 94 height 6
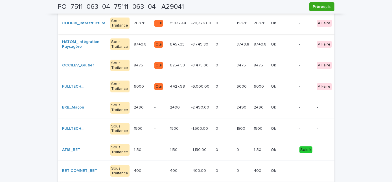
scroll to position [154, 0]
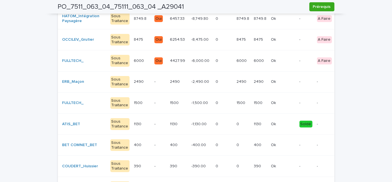
click at [134, 141] on p "400" at bounding box center [138, 144] width 9 height 6
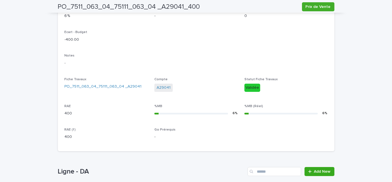
scroll to position [252, 0]
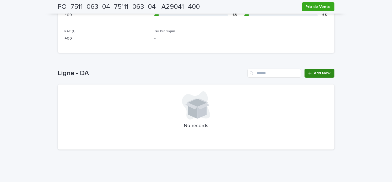
click at [319, 71] on span "Add New" at bounding box center [322, 73] width 17 height 4
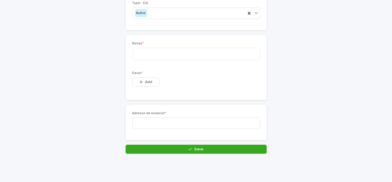
scroll to position [109, 0]
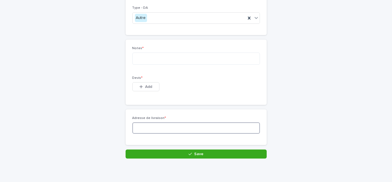
click at [186, 127] on input at bounding box center [195, 127] width 127 height 11
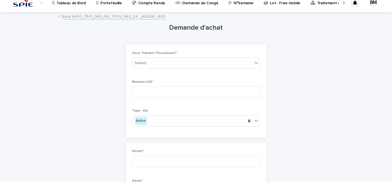
scroll to position [0, 0]
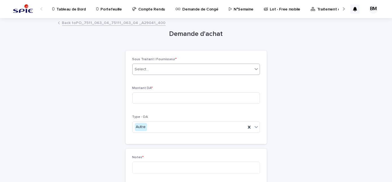
type input "**********"
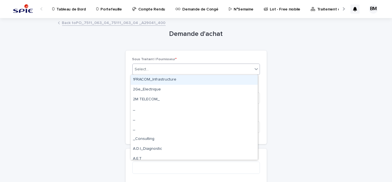
click at [155, 69] on div "Select..." at bounding box center [193, 69] width 120 height 9
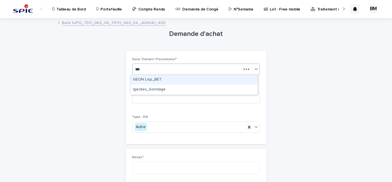
type input "****"
click at [168, 77] on div "GEON Lisp_BET" at bounding box center [194, 80] width 127 height 10
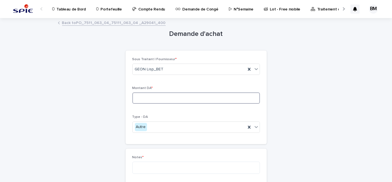
click at [153, 94] on input at bounding box center [195, 97] width 127 height 11
type input "***"
click at [149, 162] on textarea at bounding box center [195, 167] width 127 height 12
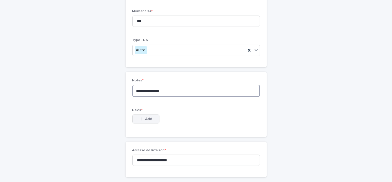
type textarea "**********"
click at [146, 121] on button "Add" at bounding box center [145, 118] width 27 height 9
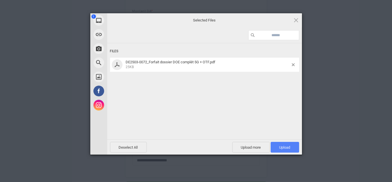
click at [281, 142] on span "Upload 1" at bounding box center [284, 147] width 28 height 11
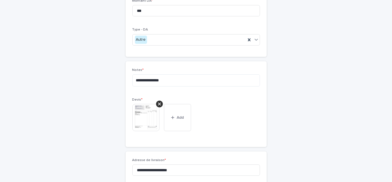
scroll to position [134, 0]
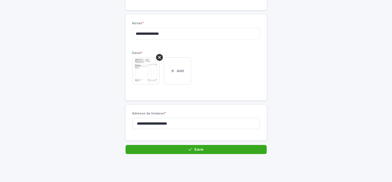
drag, startPoint x: 195, startPoint y: 139, endPoint x: 195, endPoint y: 142, distance: 2.8
click at [195, 140] on div "**********" at bounding box center [196, 125] width 141 height 40
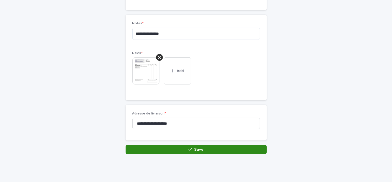
click at [197, 146] on button "Save" at bounding box center [196, 149] width 141 height 9
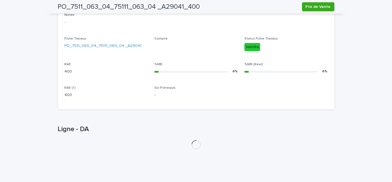
scroll to position [215, 0]
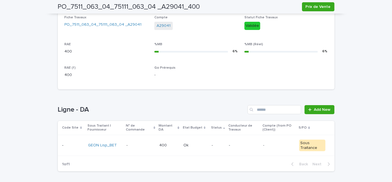
click at [181, 142] on td "Ok Ok" at bounding box center [195, 145] width 28 height 21
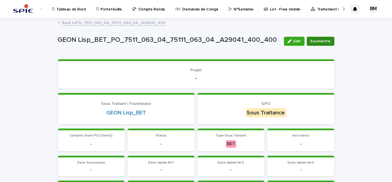
click at [313, 40] on span "Soumettre" at bounding box center [320, 41] width 20 height 6
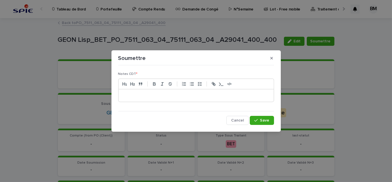
click at [150, 91] on div at bounding box center [195, 95] width 155 height 12
click at [264, 117] on button "Save" at bounding box center [262, 120] width 24 height 9
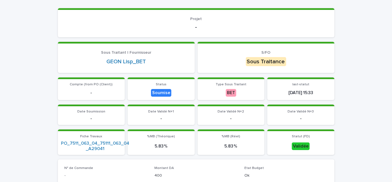
scroll to position [102, 0]
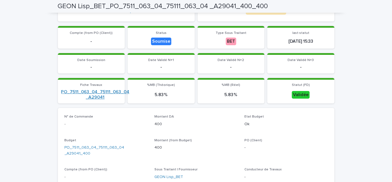
click at [101, 91] on link "PO_7511_063_04_75111_063_04 _A29041" at bounding box center [95, 94] width 68 height 11
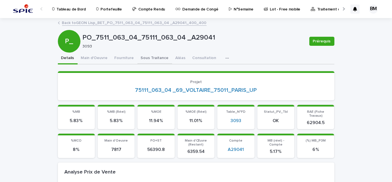
click at [146, 59] on button "Sous Traitance" at bounding box center [154, 58] width 35 height 12
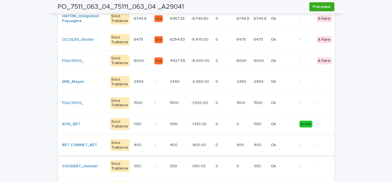
scroll to position [179, 0]
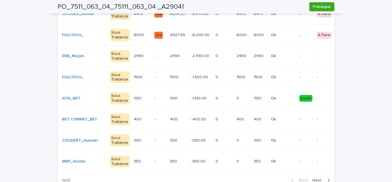
click at [154, 140] on p "-" at bounding box center [159, 140] width 11 height 5
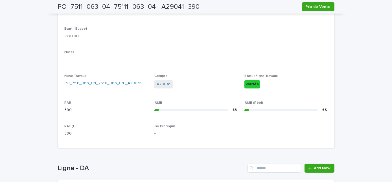
scroll to position [252, 0]
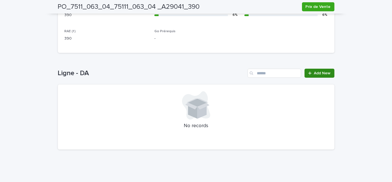
click at [317, 73] on span "Add New" at bounding box center [322, 73] width 17 height 4
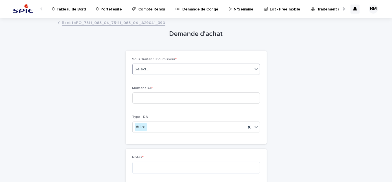
click at [173, 68] on div "Select..." at bounding box center [193, 69] width 120 height 9
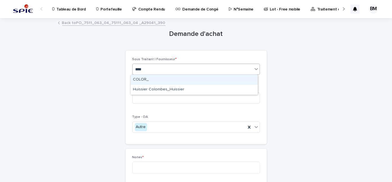
type input "*****"
click at [171, 77] on div "Huissier Colombes_Huissier" at bounding box center [194, 80] width 127 height 10
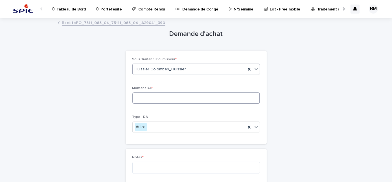
click at [168, 101] on input at bounding box center [195, 97] width 127 height 11
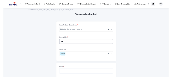
scroll to position [25, 0]
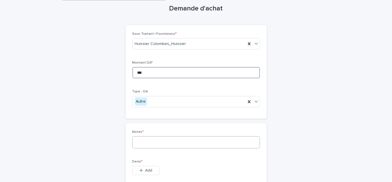
type input "***"
click at [156, 139] on textarea at bounding box center [195, 142] width 127 height 12
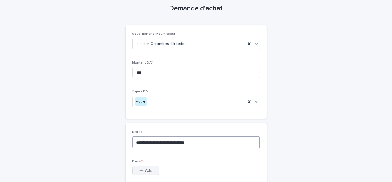
type textarea "**********"
click at [145, 171] on span "Add" at bounding box center [148, 170] width 7 height 4
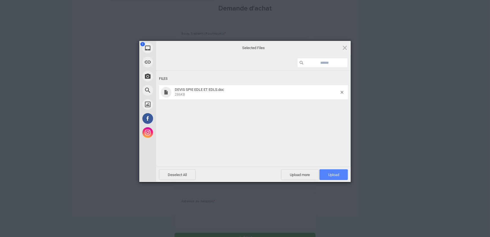
click at [334, 170] on span "Upload 1" at bounding box center [334, 174] width 28 height 11
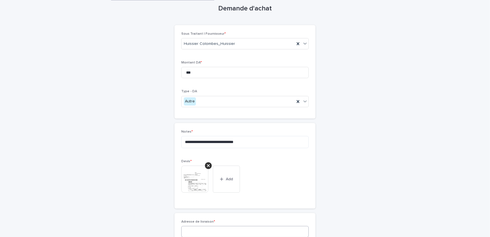
scroll to position [77, 0]
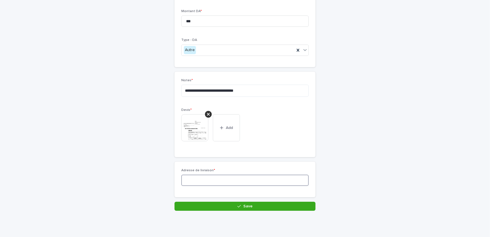
click at [215, 177] on input at bounding box center [244, 180] width 127 height 11
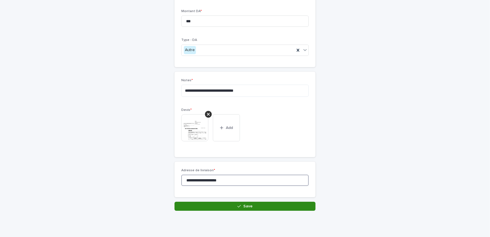
type input "**********"
click at [230, 181] on button "Save" at bounding box center [245, 206] width 141 height 9
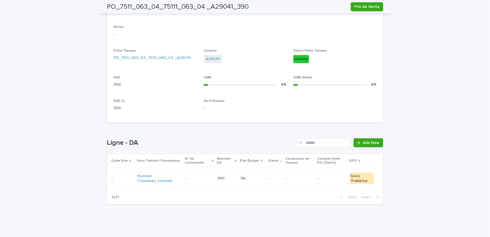
scroll to position [181, 0]
click at [225, 178] on p at bounding box center [226, 179] width 19 height 5
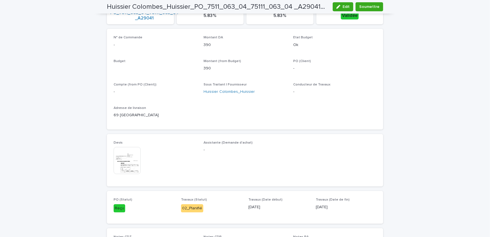
scroll to position [182, 0]
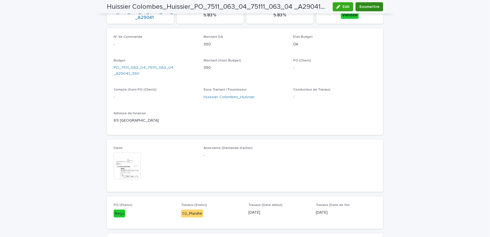
click at [367, 4] on span "Soumettre" at bounding box center [369, 7] width 20 height 6
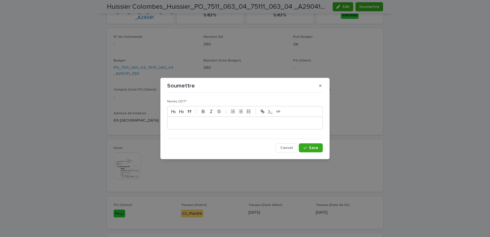
click at [234, 119] on div at bounding box center [245, 123] width 155 height 12
click at [316, 146] on span "Save" at bounding box center [313, 148] width 9 height 4
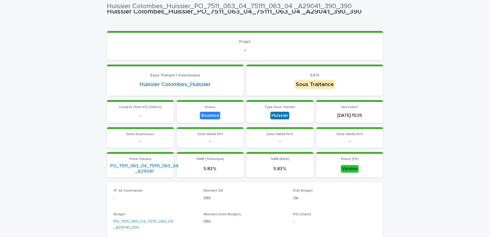
scroll to position [0, 0]
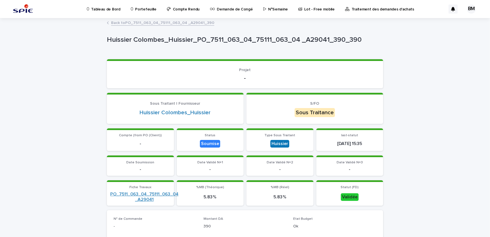
click at [149, 181] on link "PO_7511_063_04_75111_063_04 _A29041" at bounding box center [144, 196] width 68 height 11
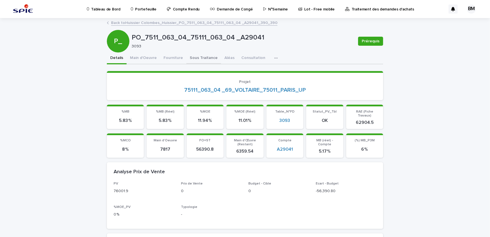
click at [192, 59] on button "Sous Traitance" at bounding box center [203, 58] width 35 height 12
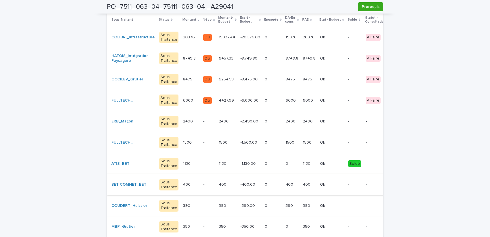
scroll to position [165, 0]
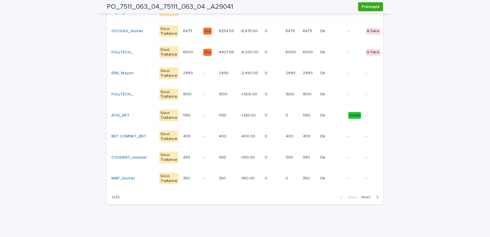
click at [303, 175] on p "350" at bounding box center [307, 178] width 8 height 6
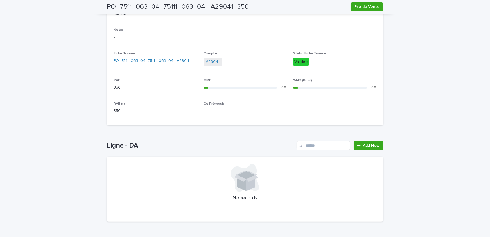
scroll to position [196, 0]
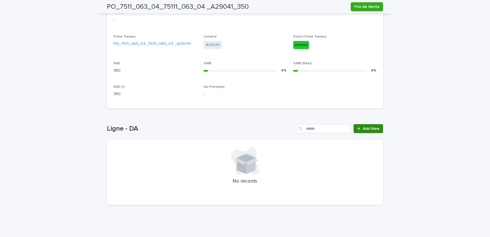
click at [369, 127] on span "Add New" at bounding box center [371, 129] width 17 height 4
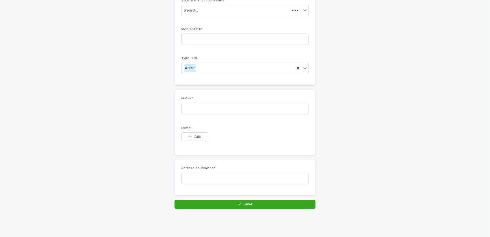
scroll to position [54, 0]
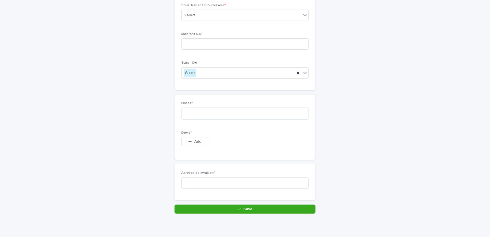
drag, startPoint x: 193, startPoint y: 139, endPoint x: 79, endPoint y: 141, distance: 114.8
click at [194, 140] on span "Add" at bounding box center [197, 142] width 7 height 4
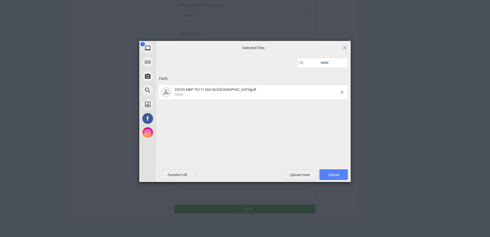
click at [336, 178] on span "Upload 1" at bounding box center [334, 174] width 28 height 11
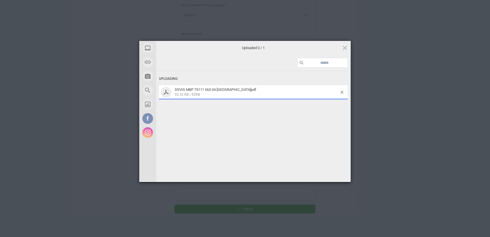
scroll to position [64, 0]
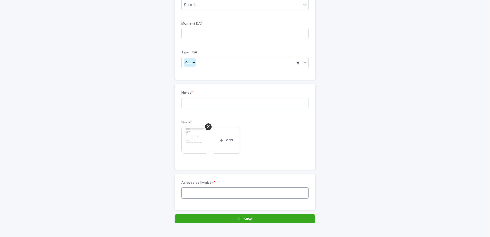
click at [212, 181] on input at bounding box center [244, 192] width 127 height 11
type input "**********"
click at [204, 100] on textarea at bounding box center [244, 103] width 127 height 12
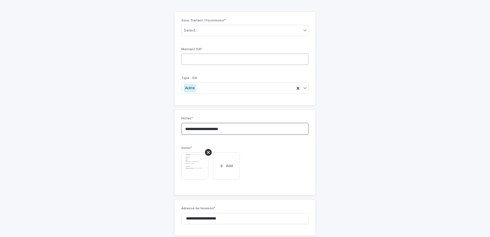
type textarea "**********"
click at [200, 63] on input at bounding box center [244, 59] width 127 height 11
type input "***"
click at [198, 30] on div "Select..." at bounding box center [242, 30] width 120 height 9
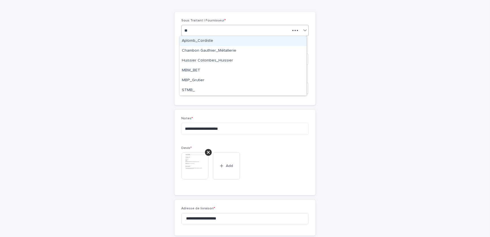
type input "***"
click at [203, 43] on div "MBP_Grutier" at bounding box center [243, 41] width 127 height 10
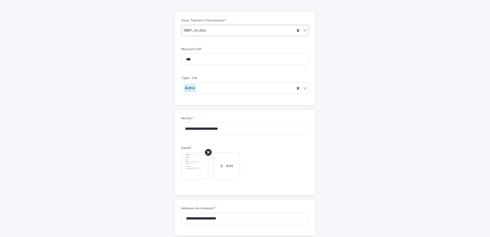
scroll to position [79, 0]
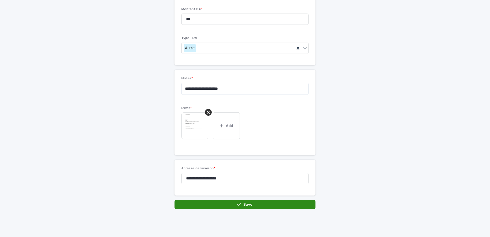
click at [243, 181] on span "Save" at bounding box center [247, 204] width 9 height 4
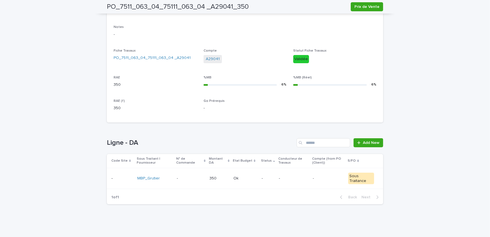
scroll to position [181, 0]
click at [268, 178] on p "-" at bounding box center [268, 179] width 13 height 5
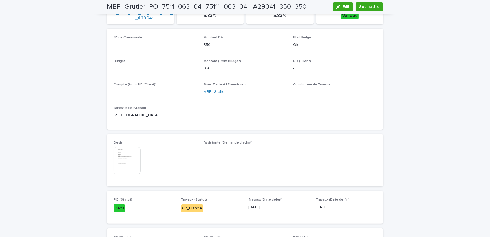
scroll to position [182, 0]
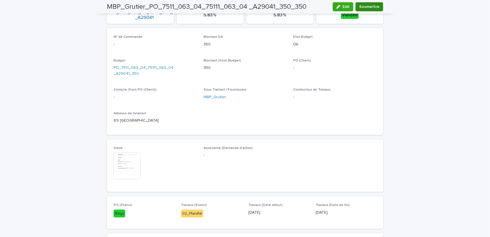
click at [375, 6] on span "Soumettre" at bounding box center [369, 7] width 20 height 6
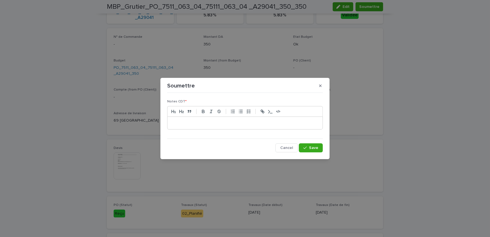
click at [228, 123] on p at bounding box center [245, 123] width 147 height 6
click at [306, 147] on icon "button" at bounding box center [304, 148] width 3 height 4
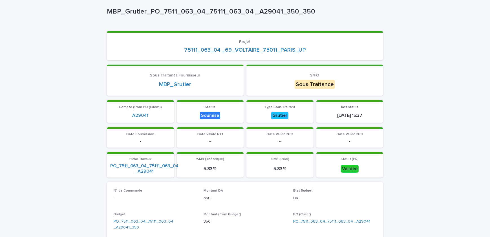
scroll to position [0, 0]
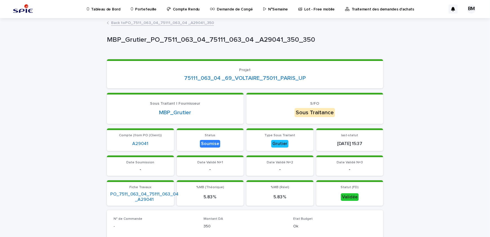
click at [151, 22] on link "Back to PO_7511_063_04_75111_063_04 _A29041_350" at bounding box center [162, 22] width 103 height 6
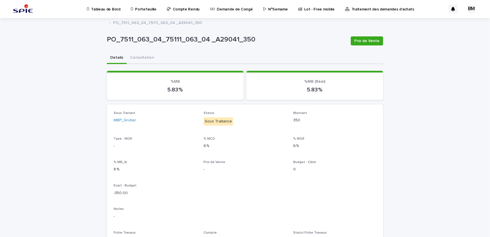
scroll to position [102, 0]
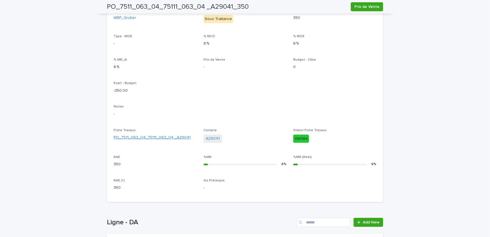
click at [160, 136] on link "PO_7511_063_04_75111_063_04 _A29041" at bounding box center [152, 138] width 77 height 6
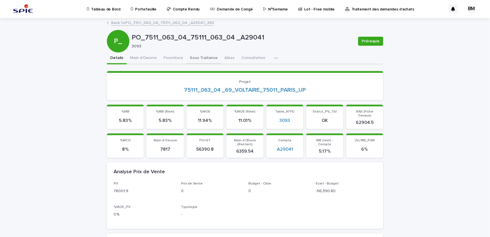
click at [190, 55] on button "Sous Traitance" at bounding box center [203, 58] width 35 height 12
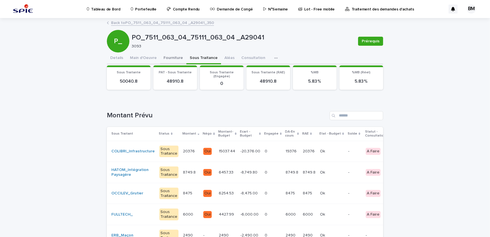
click at [164, 56] on button "Fourniture" at bounding box center [173, 58] width 26 height 12
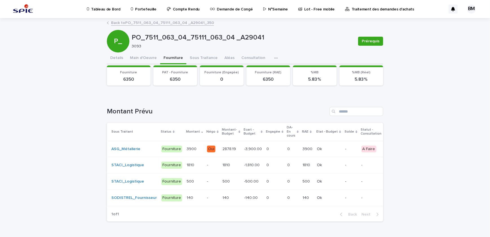
click at [254, 148] on p "-3,900.00" at bounding box center [253, 149] width 19 height 6
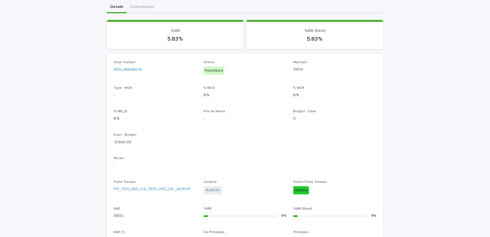
scroll to position [196, 0]
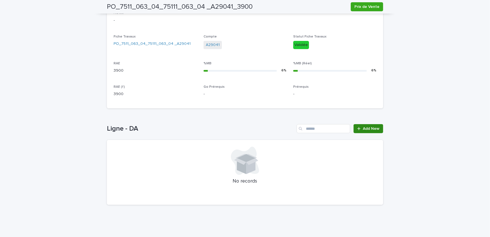
click at [365, 128] on span "Add New" at bounding box center [371, 129] width 17 height 4
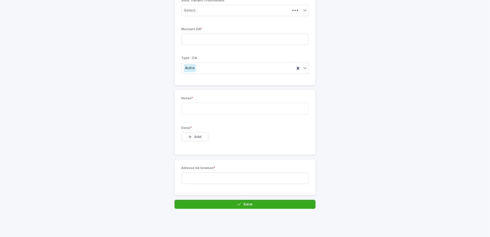
scroll to position [54, 0]
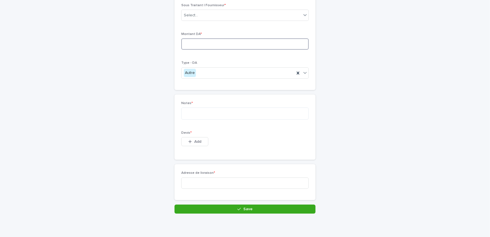
click at [192, 42] on input at bounding box center [244, 43] width 127 height 11
paste input "******"
click at [193, 44] on input "******" at bounding box center [244, 43] width 127 height 11
type input "*******"
click at [213, 59] on div "Sous Traitant | Fournisseur * Select... Montant DA * ******* Type - DA Autre" at bounding box center [244, 43] width 127 height 80
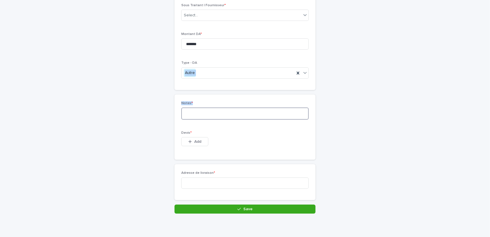
click at [206, 113] on textarea at bounding box center [244, 113] width 127 height 12
type textarea "**********"
click at [197, 140] on span "Add" at bounding box center [197, 142] width 7 height 4
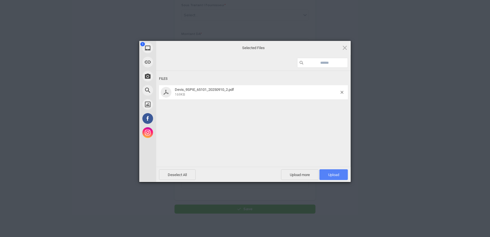
drag, startPoint x: 343, startPoint y: 176, endPoint x: 329, endPoint y: 180, distance: 15.1
click at [343, 176] on span "Upload 1" at bounding box center [334, 174] width 28 height 11
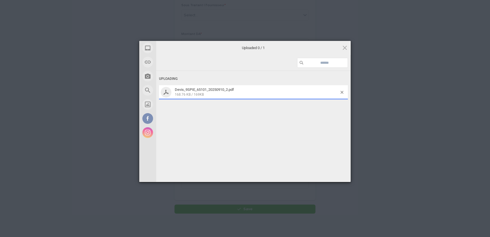
scroll to position [64, 0]
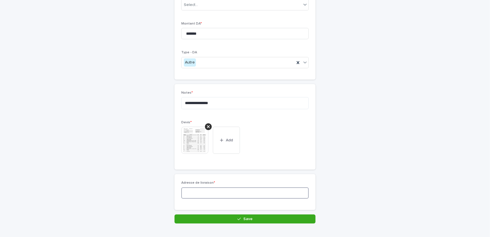
click at [195, 181] on input at bounding box center [244, 192] width 127 height 11
type input "**********"
drag, startPoint x: 189, startPoint y: 100, endPoint x: 187, endPoint y: 106, distance: 5.9
click at [181, 107] on textarea "**********" at bounding box center [244, 103] width 127 height 12
drag, startPoint x: 193, startPoint y: 104, endPoint x: 173, endPoint y: 99, distance: 20.5
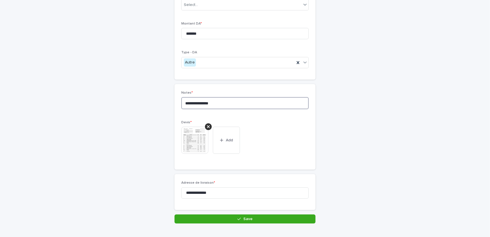
click at [175, 99] on div "**********" at bounding box center [245, 127] width 141 height 86
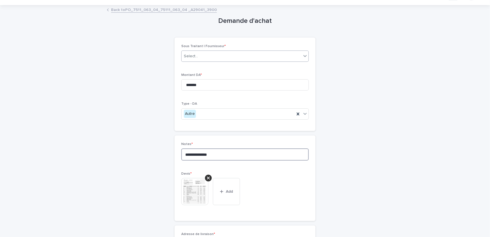
type textarea "**********"
click at [197, 54] on div "Select..." at bounding box center [242, 56] width 120 height 9
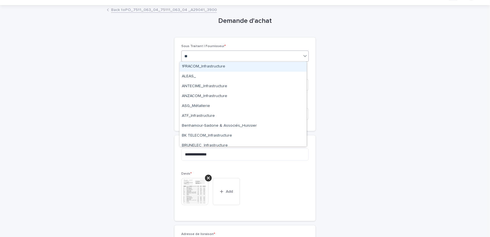
type input "***"
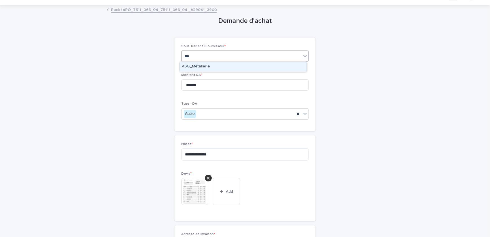
click at [210, 66] on div "ASG_Métallerie" at bounding box center [243, 67] width 127 height 10
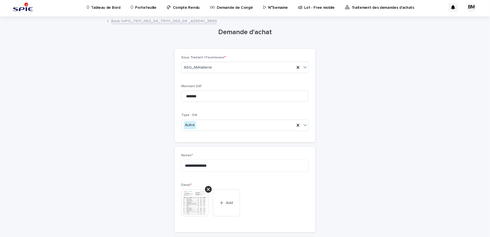
scroll to position [79, 0]
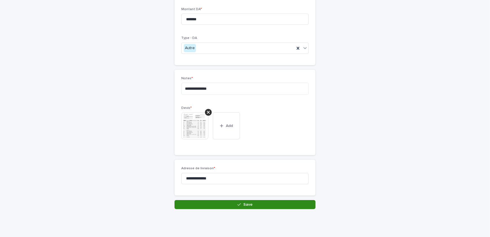
click at [276, 181] on button "Save" at bounding box center [245, 204] width 141 height 9
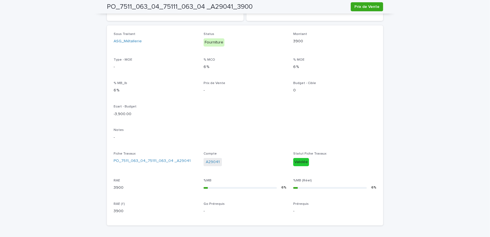
scroll to position [177, 0]
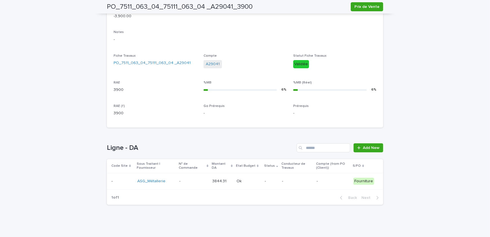
click at [283, 181] on p "-" at bounding box center [297, 181] width 30 height 5
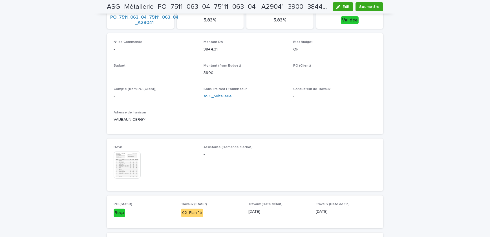
scroll to position [177, 0]
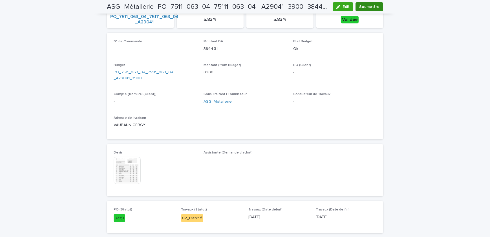
click at [366, 7] on span "Soumettre" at bounding box center [369, 7] width 20 height 6
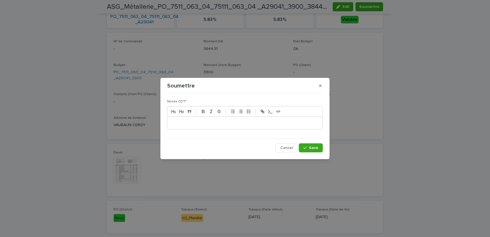
click at [234, 125] on p at bounding box center [245, 123] width 147 height 6
click at [302, 147] on button "Save" at bounding box center [311, 147] width 24 height 9
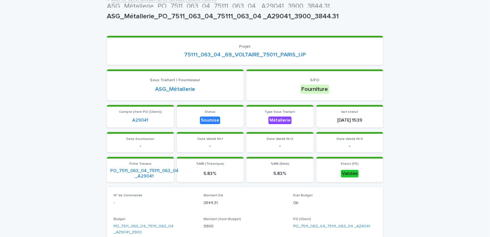
scroll to position [0, 0]
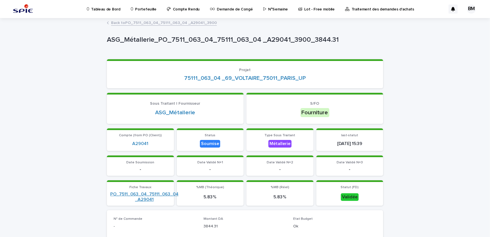
click at [151, 181] on link "PO_7511_063_04_75111_063_04 _A29041" at bounding box center [144, 196] width 68 height 11
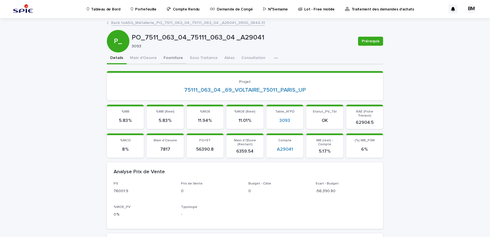
click at [169, 56] on button "Fourniture" at bounding box center [173, 58] width 26 height 12
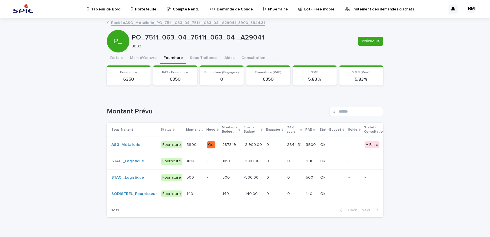
click at [223, 158] on p "1810" at bounding box center [227, 161] width 9 height 6
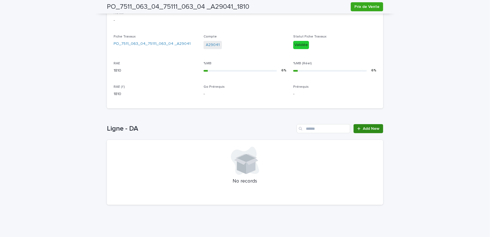
click at [371, 132] on link "Add New" at bounding box center [369, 128] width 30 height 9
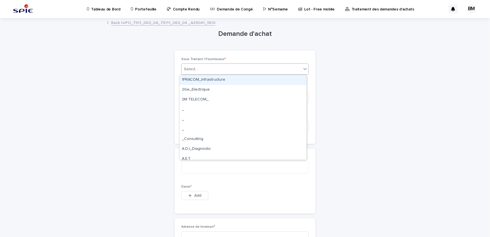
click at [208, 65] on div "Select..." at bounding box center [242, 69] width 120 height 9
type input "****"
click at [222, 76] on div "STACI_Logistique" at bounding box center [243, 80] width 127 height 10
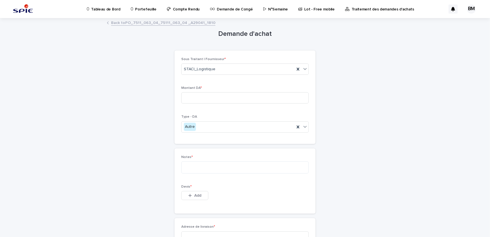
click at [391, 59] on div "**********" at bounding box center [245, 157] width 490 height 277
click at [166, 24] on link "Back to PO_7511_063_04_75111_063_04 _A29041_1810" at bounding box center [163, 22] width 104 height 6
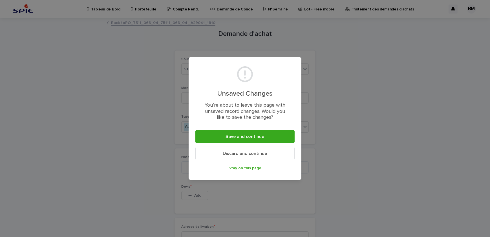
drag, startPoint x: 224, startPoint y: 138, endPoint x: 227, endPoint y: 155, distance: 16.9
click at [227, 155] on footer "Save and continue Discard and continue Stay on this page" at bounding box center [244, 153] width 99 height 46
click at [227, 155] on span "Discard and continue" at bounding box center [245, 153] width 44 height 5
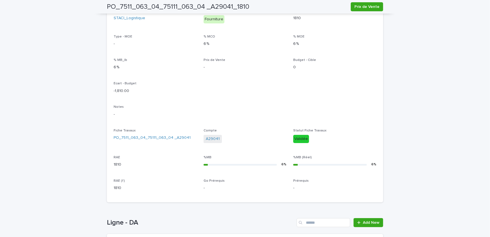
scroll to position [128, 0]
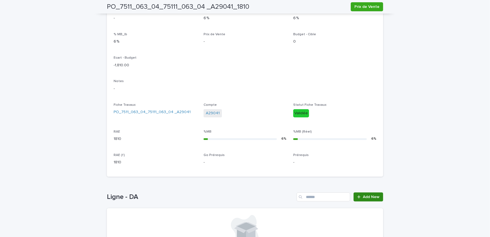
click at [373, 181] on link "Add New" at bounding box center [369, 196] width 30 height 9
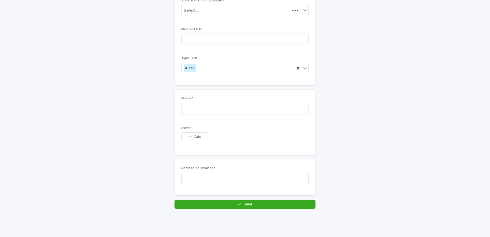
scroll to position [54, 0]
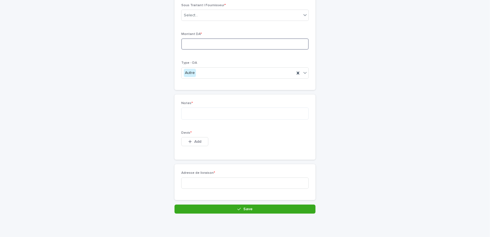
click at [195, 45] on input at bounding box center [244, 43] width 127 height 11
type input "*******"
click at [191, 111] on textarea at bounding box center [244, 113] width 127 height 12
type textarea "**********"
click at [189, 142] on icon "button" at bounding box center [189, 142] width 3 height 4
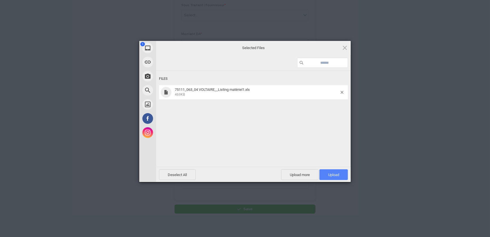
click at [336, 176] on span "Upload 1" at bounding box center [333, 175] width 11 height 4
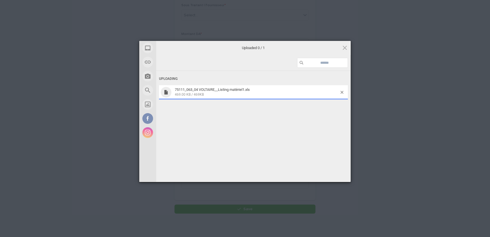
scroll to position [64, 0]
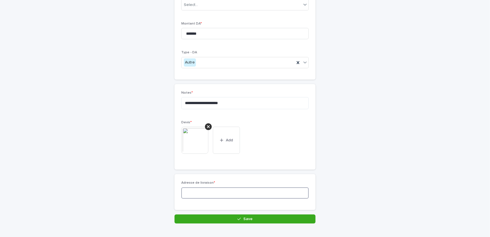
click at [212, 181] on input at bounding box center [244, 192] width 127 height 11
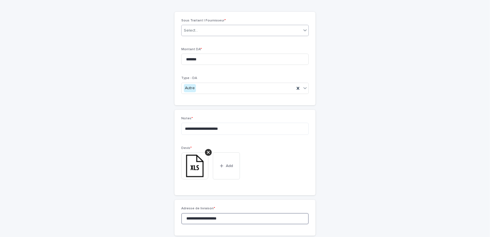
type input "**********"
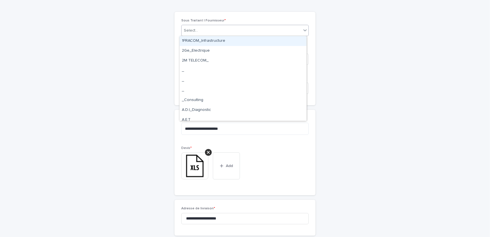
click at [205, 28] on div "Select..." at bounding box center [242, 30] width 120 height 9
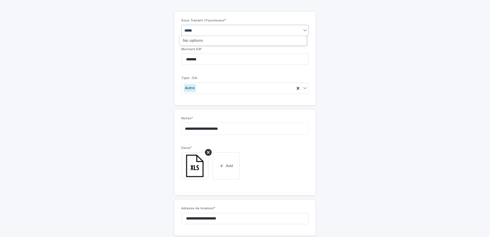
type input "****"
click at [211, 41] on div "STACI_Logistique" at bounding box center [243, 41] width 127 height 10
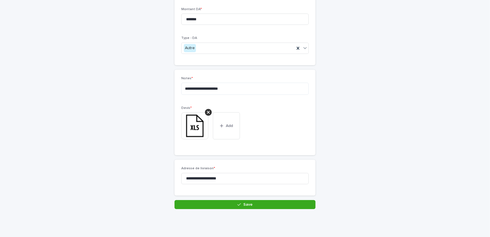
click at [262, 181] on div "**********" at bounding box center [245, 180] width 141 height 40
click at [262, 181] on button "Save" at bounding box center [245, 204] width 141 height 9
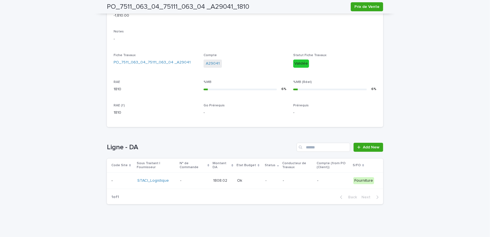
scroll to position [177, 0]
click at [267, 181] on div "-" at bounding box center [272, 181] width 13 height 9
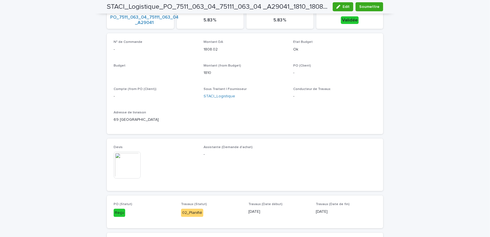
scroll to position [177, 0]
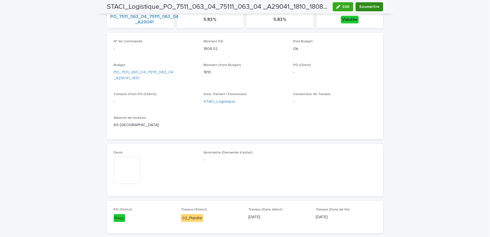
click at [375, 6] on span "Soumettre" at bounding box center [369, 7] width 20 height 6
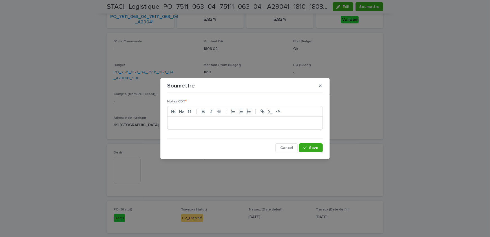
click at [249, 122] on p at bounding box center [245, 123] width 147 height 6
click at [314, 144] on button "Save" at bounding box center [311, 147] width 24 height 9
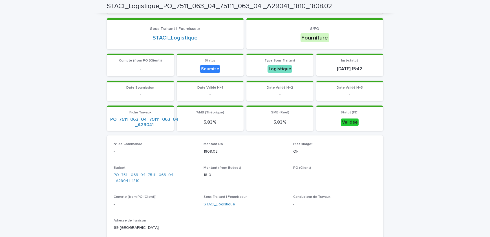
scroll to position [0, 0]
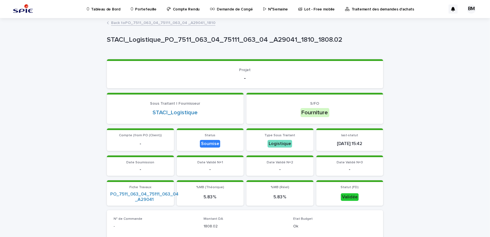
click at [169, 25] on link "Back to PO_7511_063_04_75111_063_04 _A29041_1810" at bounding box center [163, 22] width 104 height 6
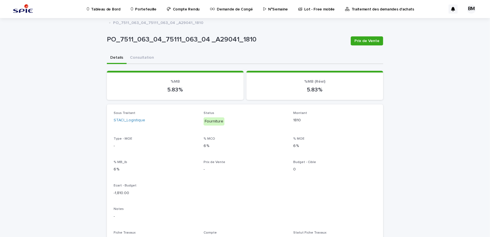
scroll to position [102, 0]
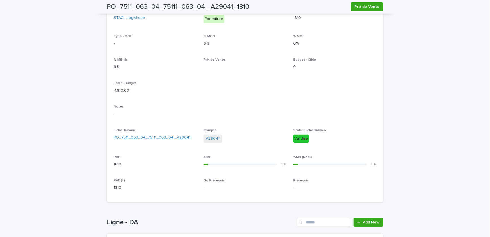
click at [141, 136] on link "PO_7511_063_04_75111_063_04 _A29041" at bounding box center [152, 138] width 77 height 6
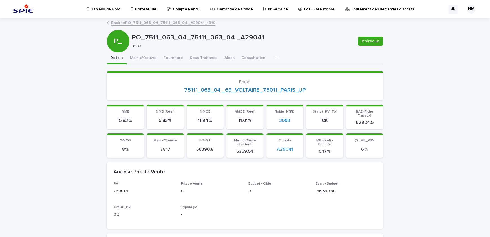
click at [150, 23] on link "Back to PO_7511_063_04_75111_063_04 _A29041_1810" at bounding box center [163, 22] width 104 height 6
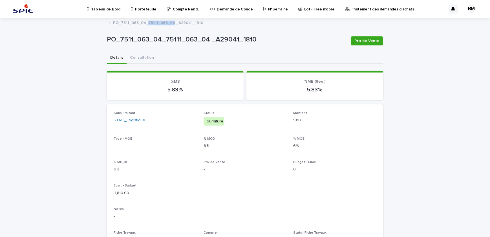
drag, startPoint x: 170, startPoint y: 23, endPoint x: 146, endPoint y: 21, distance: 24.6
click at [146, 21] on p "PO_7511_063_04_75111_063_04 _A29041_1810" at bounding box center [158, 22] width 90 height 6
copy p "75111_063_04"
click at [146, 5] on p "Portefeuille" at bounding box center [145, 6] width 21 height 12
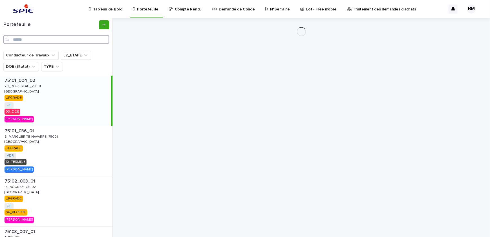
click at [76, 41] on input "Search" at bounding box center [56, 39] width 106 height 9
paste input "**********"
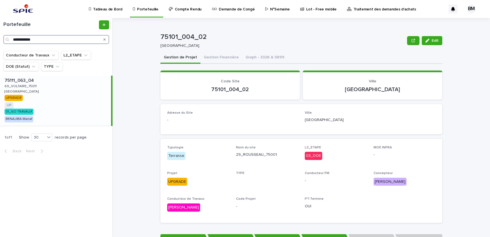
type input "**********"
click at [76, 102] on div "75111_063_04 75111_063_04 69_VOLTAIRE_75011 69_VOLTAIRE_75011 PARIS PARIS UPGRA…" at bounding box center [55, 101] width 111 height 50
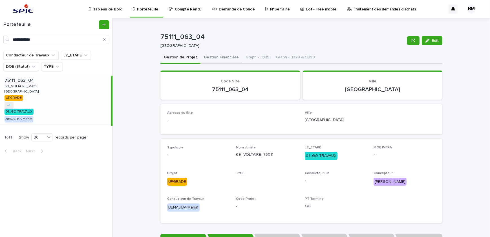
click at [214, 60] on button "Gestion Financière" at bounding box center [222, 58] width 42 height 12
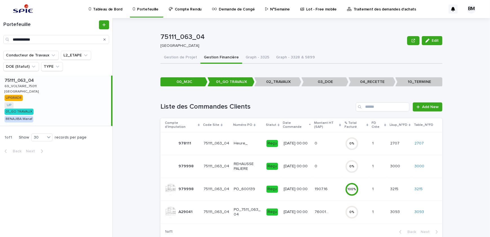
click at [325, 181] on p at bounding box center [322, 189] width 14 height 5
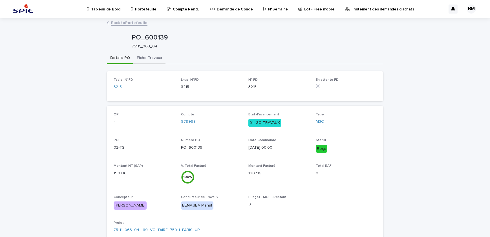
click at [137, 56] on button "Fiche Travaux" at bounding box center [149, 58] width 32 height 12
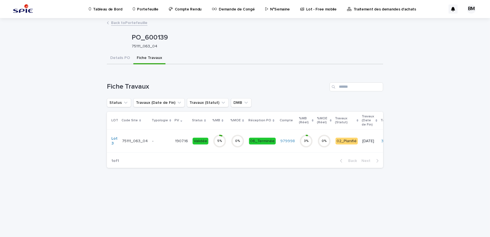
click at [167, 146] on td "-" at bounding box center [161, 140] width 23 height 23
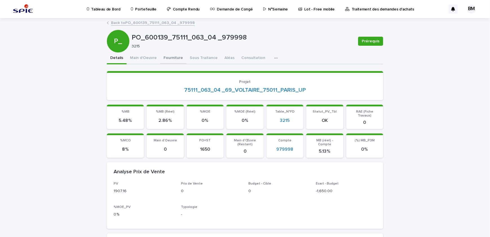
click at [167, 56] on button "Fourniture" at bounding box center [173, 58] width 26 height 12
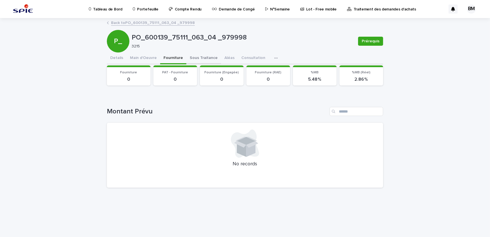
click at [194, 58] on button "Sous Traitance" at bounding box center [203, 58] width 35 height 12
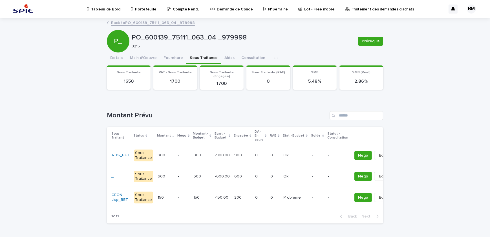
click at [234, 155] on p "900" at bounding box center [238, 155] width 9 height 6
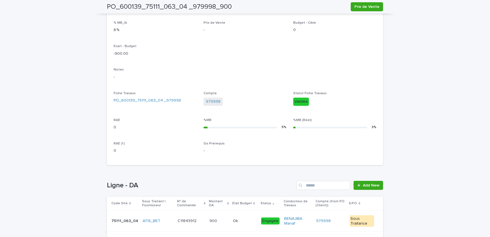
scroll to position [161, 0]
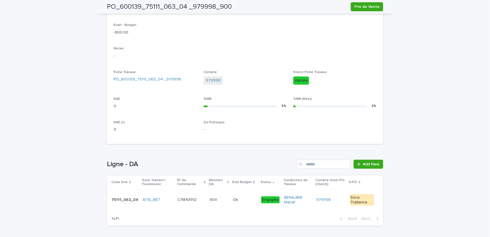
click at [216, 181] on p at bounding box center [219, 199] width 19 height 5
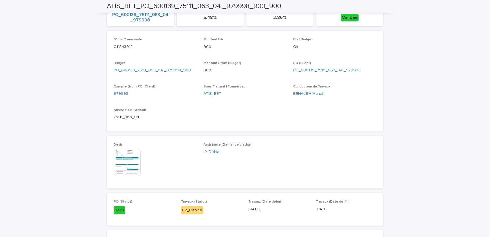
scroll to position [256, 0]
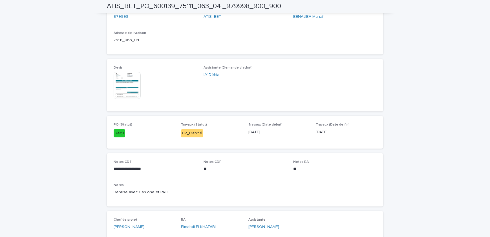
click at [123, 81] on img at bounding box center [127, 85] width 27 height 27
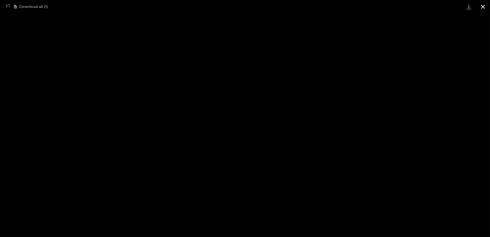
click at [391, 6] on button "Close gallery" at bounding box center [483, 6] width 14 height 13
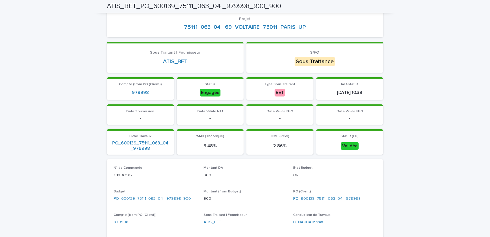
scroll to position [0, 0]
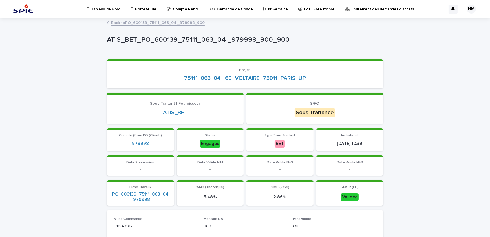
click at [176, 23] on link "Back to PO_600139_75111_063_04 _979998_900" at bounding box center [158, 22] width 94 height 6
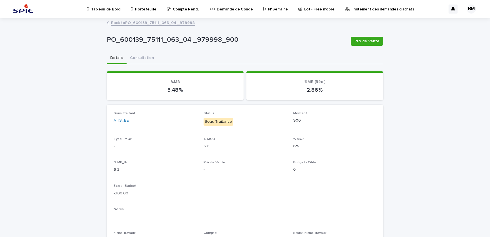
click at [175, 23] on link "Back to PO_600139_75111_063_04 _979998" at bounding box center [153, 22] width 84 height 6
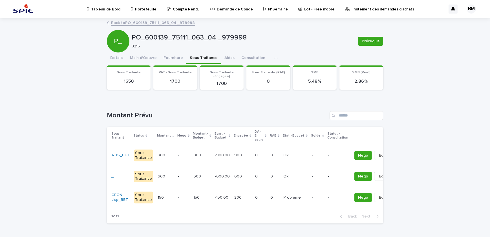
click at [156, 20] on link "Back to PO_600139_75111_063_04 _979998" at bounding box center [153, 22] width 84 height 6
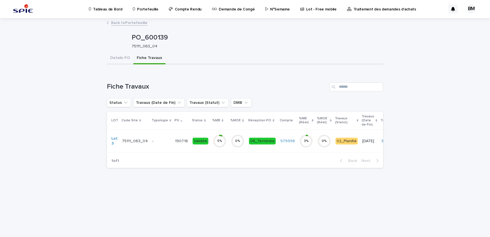
click at [134, 23] on link "Back to Portefeuille" at bounding box center [129, 22] width 36 height 6
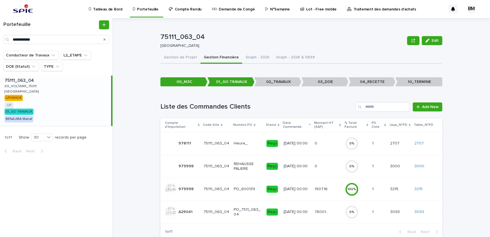
click at [298, 181] on p "11/8/2025 00:00" at bounding box center [297, 212] width 27 height 5
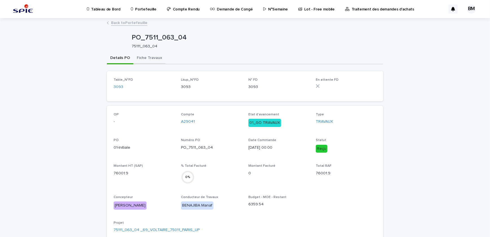
click at [139, 57] on button "Fiche Travaux" at bounding box center [149, 58] width 32 height 12
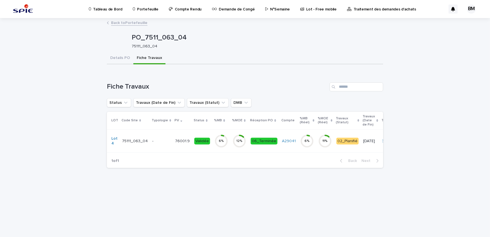
click at [176, 141] on p "76001.9" at bounding box center [183, 141] width 16 height 6
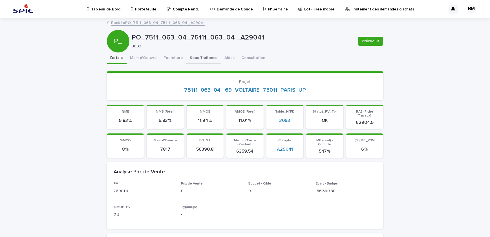
click at [192, 58] on button "Sous Traitance" at bounding box center [203, 58] width 35 height 12
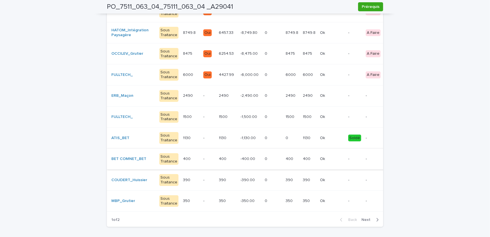
scroll to position [114, 0]
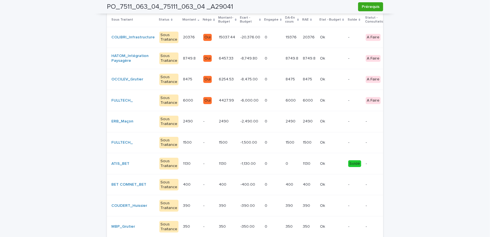
click at [265, 164] on p at bounding box center [273, 163] width 16 height 5
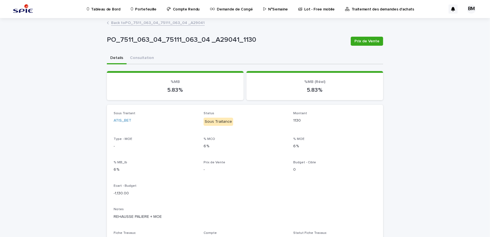
click at [162, 23] on link "Back to PO_7511_063_04_75111_063_04 _A29041" at bounding box center [158, 22] width 94 height 6
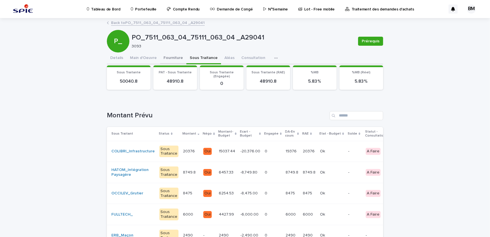
click at [171, 59] on button "Fourniture" at bounding box center [173, 58] width 26 height 12
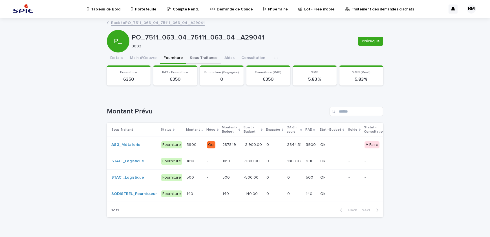
click at [186, 58] on button "Sous Traitance" at bounding box center [203, 58] width 35 height 12
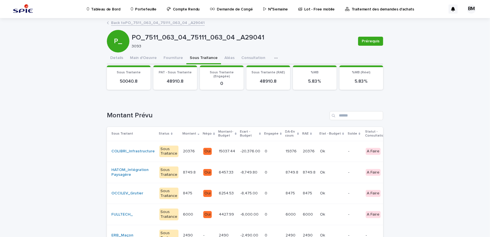
click at [146, 10] on p "Portefeuille" at bounding box center [145, 6] width 21 height 12
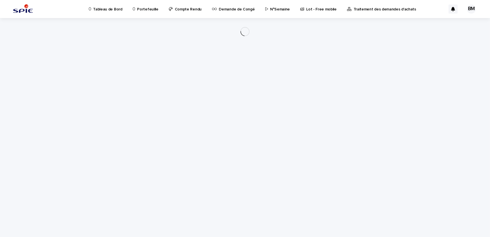
click at [140, 9] on p "Portefeuille" at bounding box center [147, 6] width 21 height 12
